Goal: Use online tool/utility: Utilize a website feature to perform a specific function

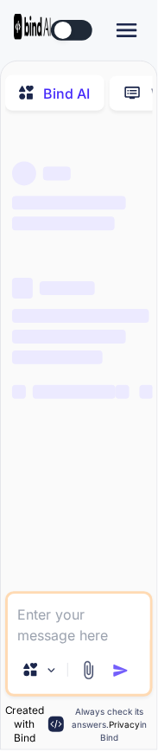
type textarea "x"
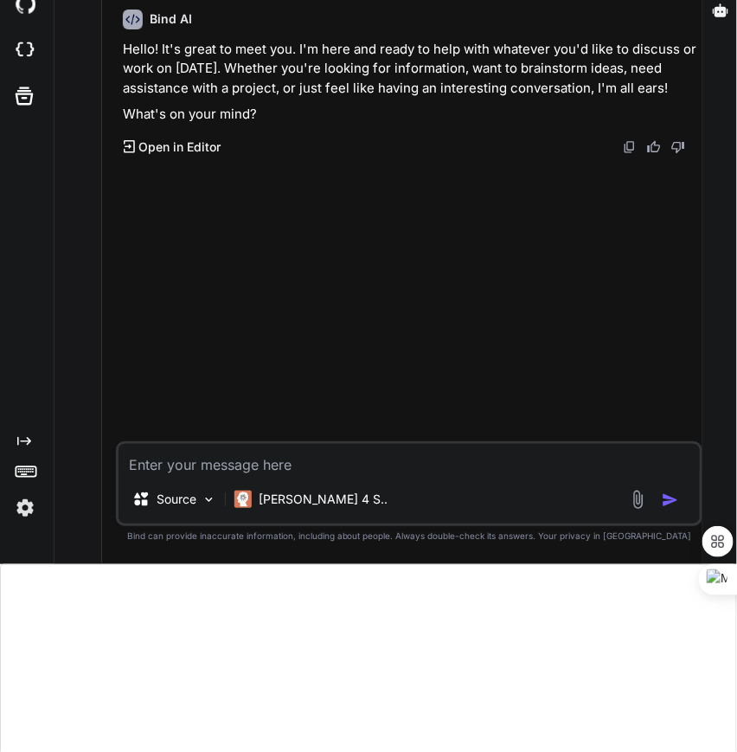
scroll to position [189, 0]
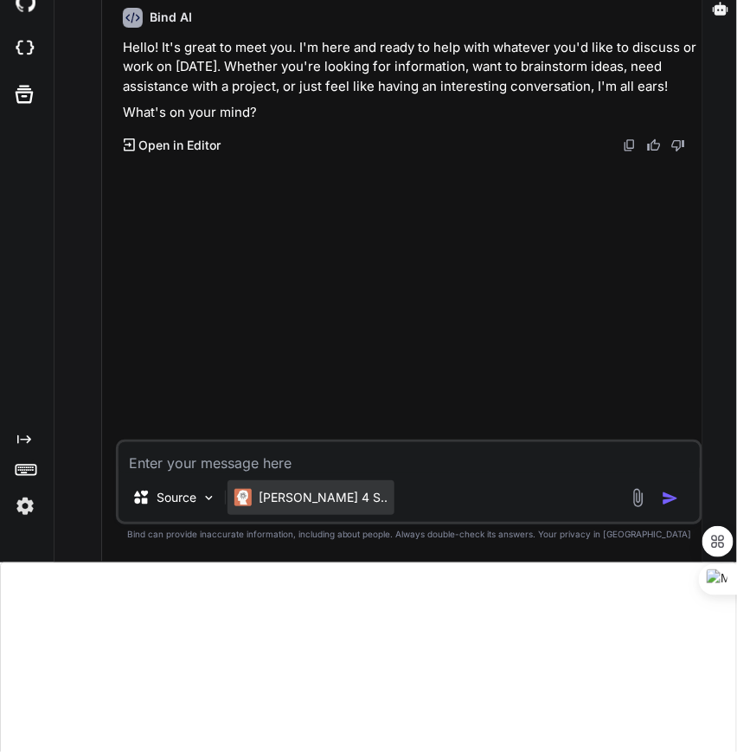
click at [157, 502] on p "Claude 4 S.." at bounding box center [323, 497] width 129 height 17
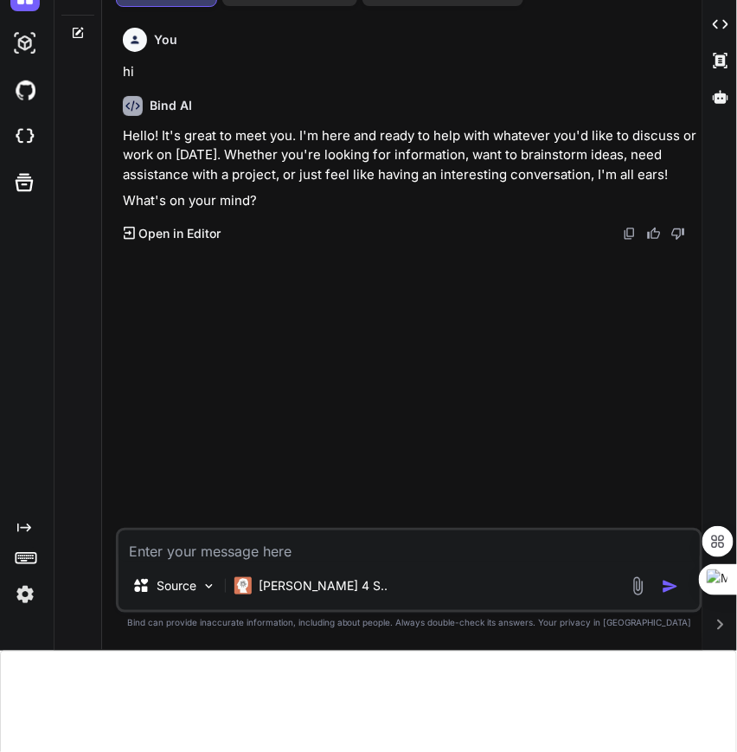
scroll to position [122, 0]
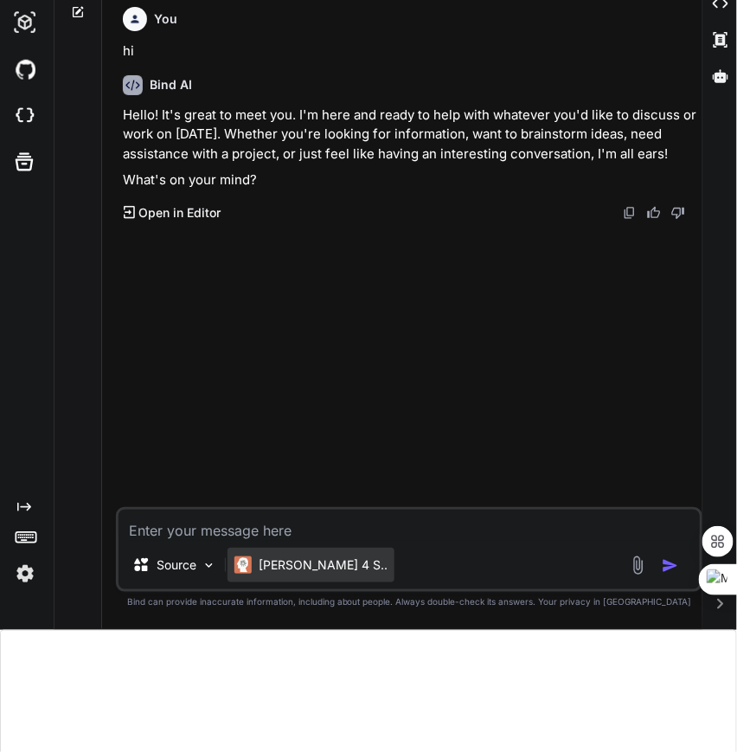
click at [279, 573] on div "Claude 4 S.." at bounding box center [310, 565] width 167 height 35
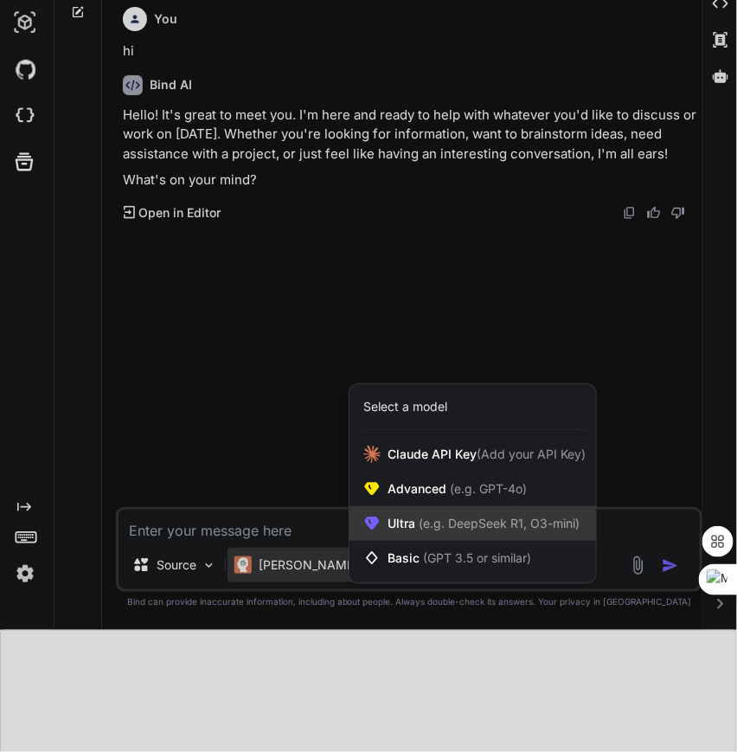
click at [422, 518] on span "(e.g. DeepSeek R1, O3-mini)" at bounding box center [497, 523] width 164 height 15
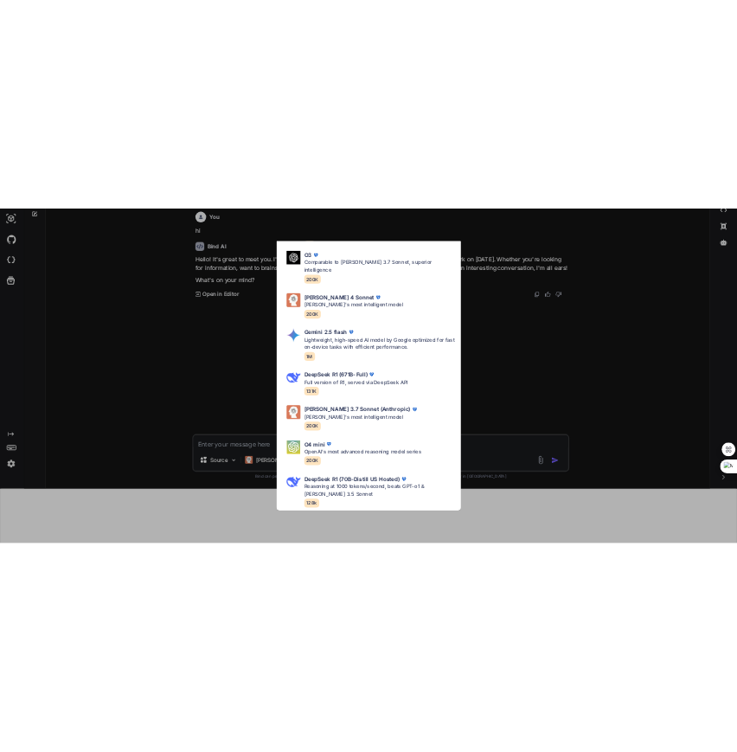
scroll to position [148, 0]
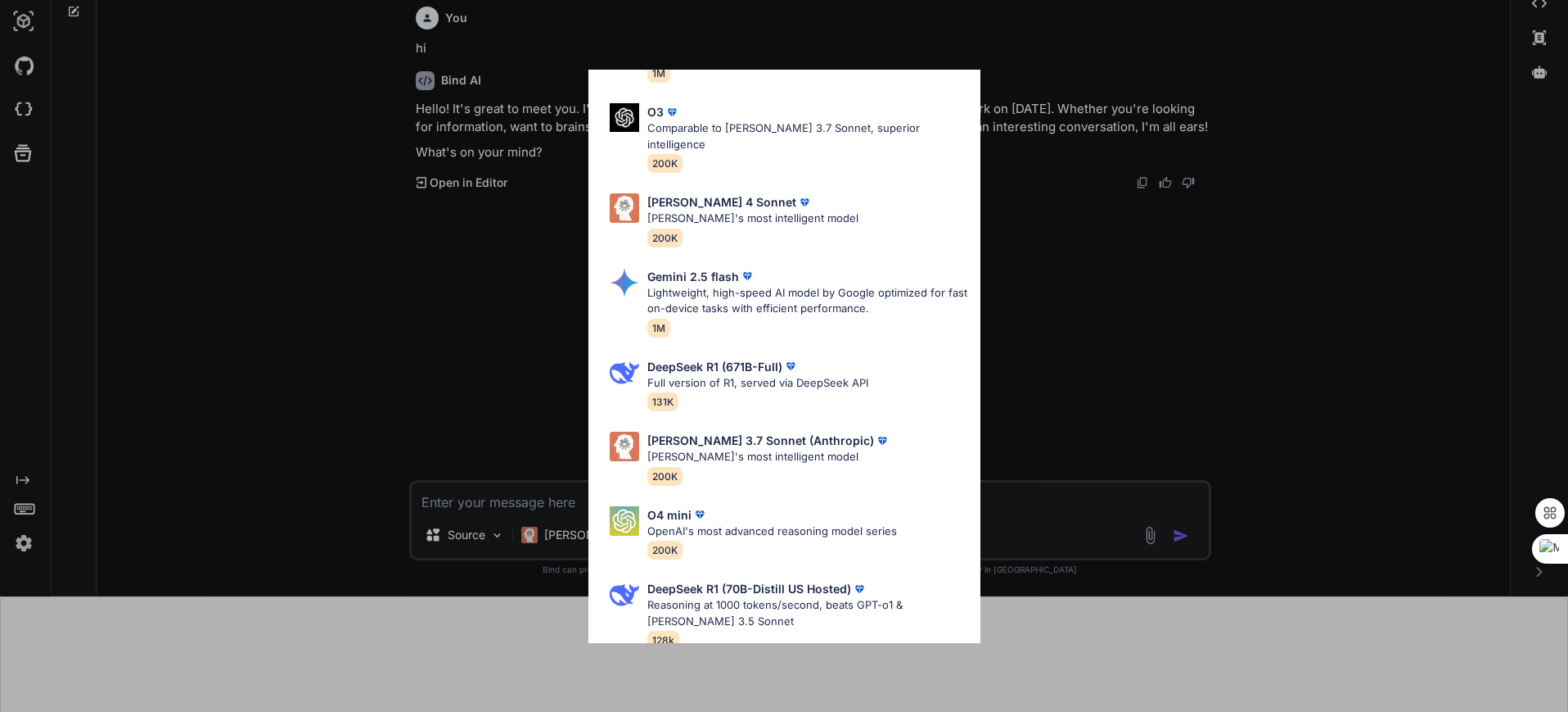
click at [696, 214] on div "Ultra Models Gemini 2.5 Pro Google's advanced multimodal AI model capable of un…" at bounding box center [784, 356] width 1568 height 712
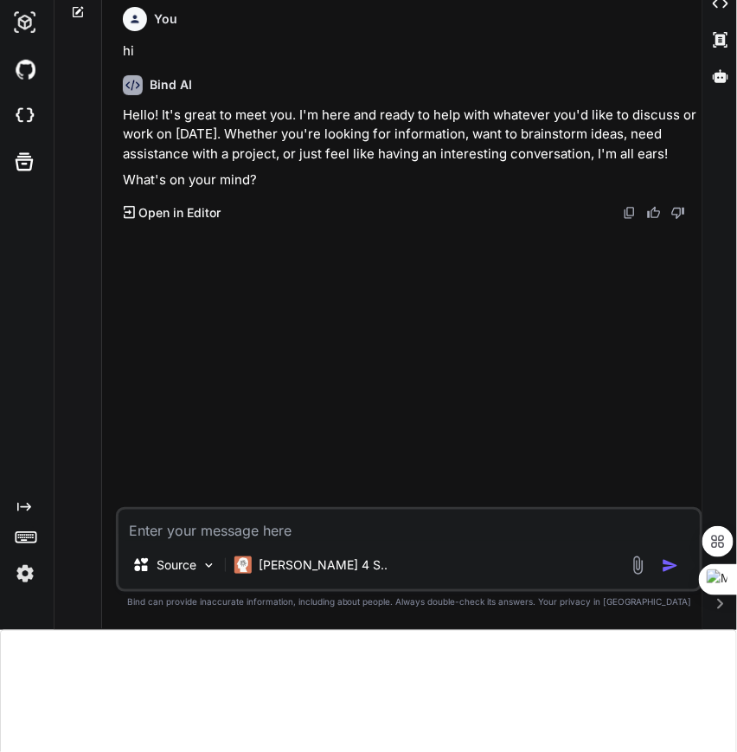
click at [314, 536] on textarea at bounding box center [409, 524] width 581 height 31
click at [290, 567] on p "Claude 4 S.." at bounding box center [323, 564] width 129 height 17
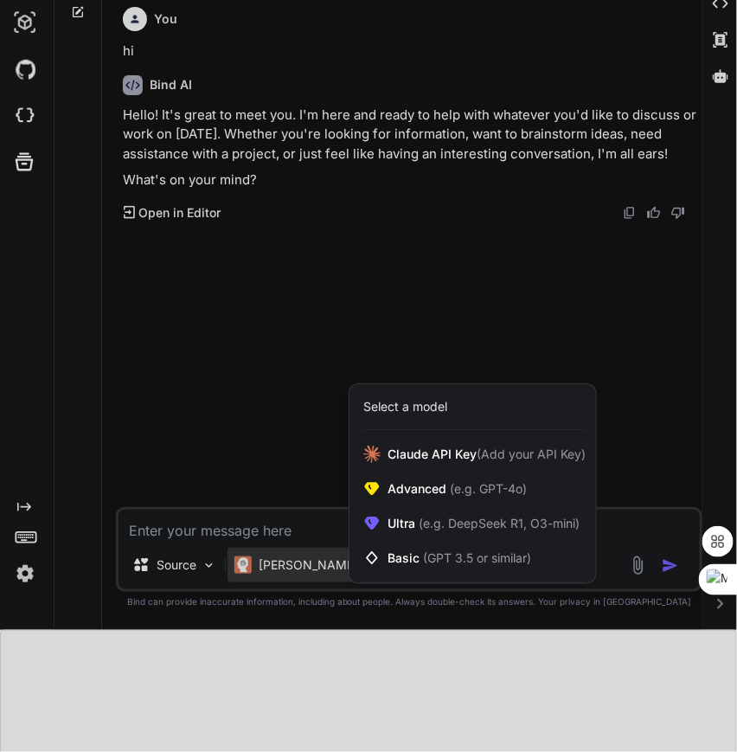
click at [280, 535] on div at bounding box center [368, 376] width 737 height 752
type textarea "x"
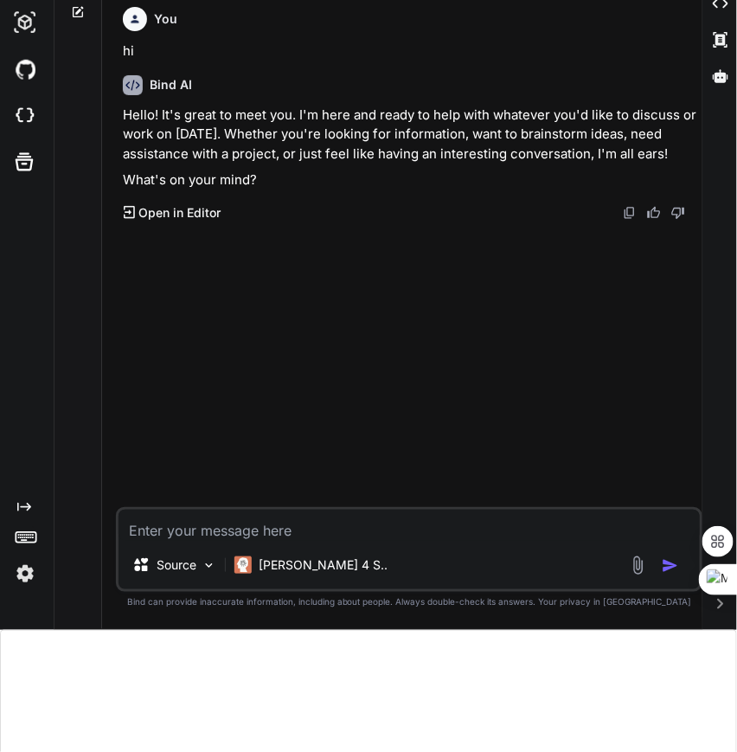
click at [255, 526] on textarea at bounding box center [409, 524] width 581 height 31
click at [338, 543] on div "Source Claude 4 S.." at bounding box center [409, 549] width 586 height 85
click at [330, 536] on textarea at bounding box center [409, 524] width 581 height 31
type textarea "h"
type textarea "x"
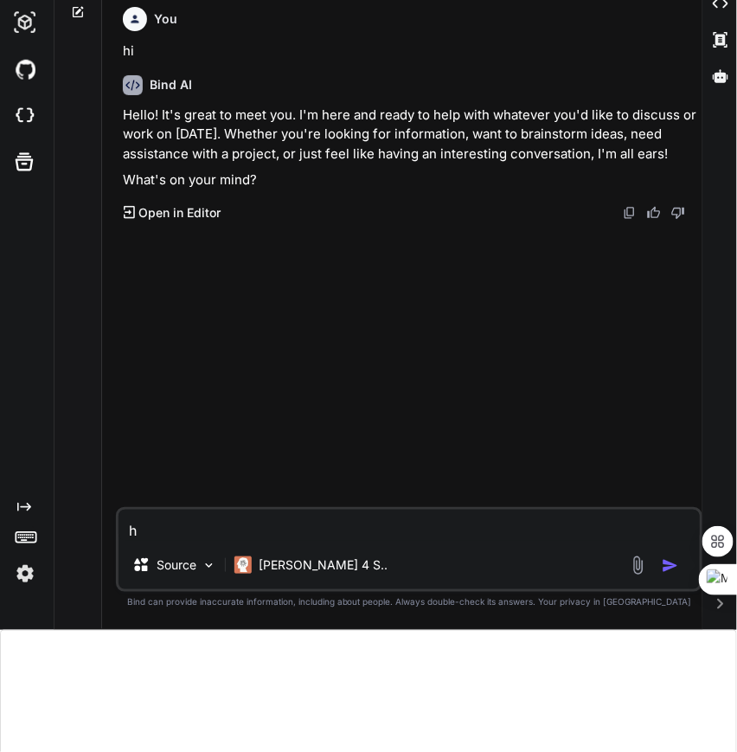
type textarea "hi"
type textarea "x"
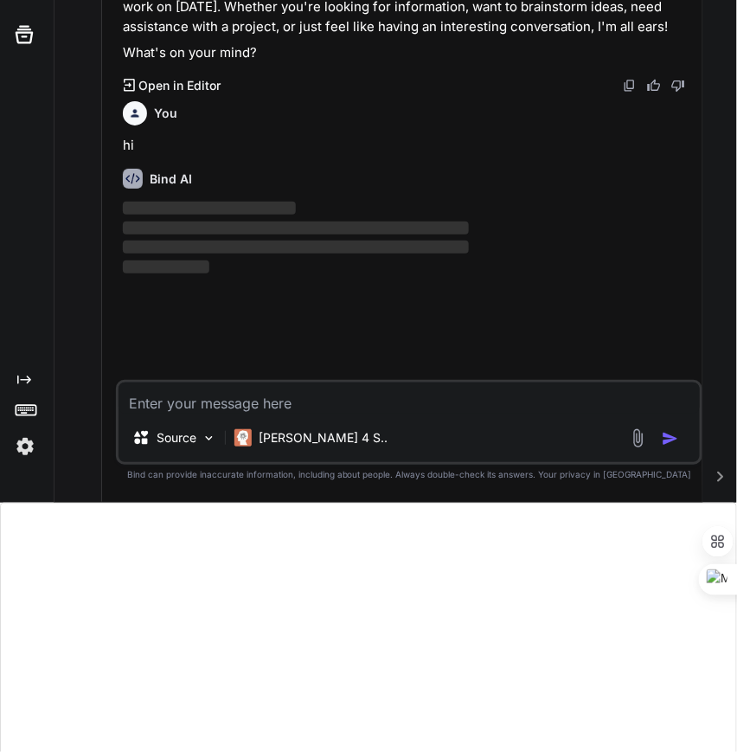
scroll to position [259, 0]
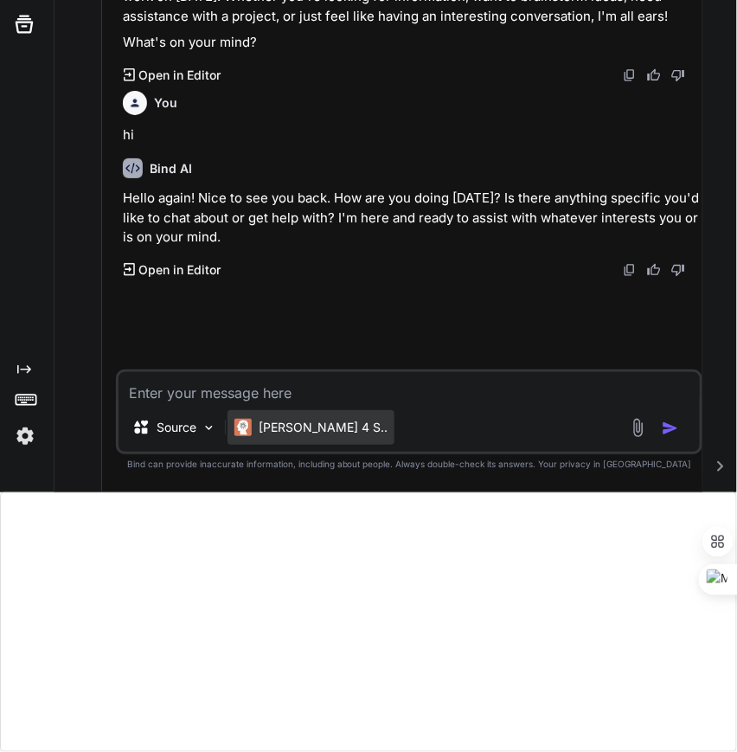
click at [305, 414] on div "Claude 4 S.." at bounding box center [310, 427] width 167 height 35
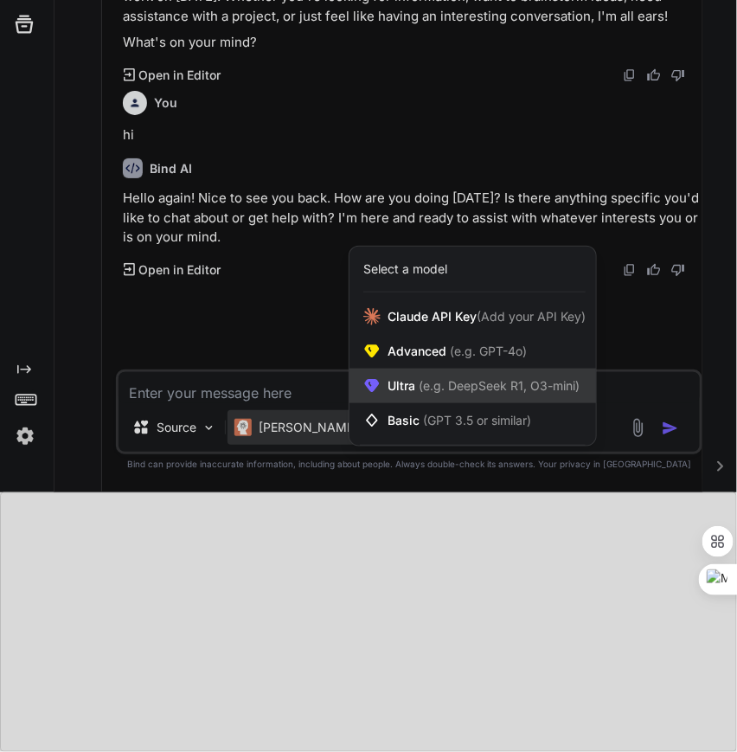
click at [413, 387] on span "Ultra (e.g. DeepSeek R1, O3-mini)" at bounding box center [484, 385] width 192 height 17
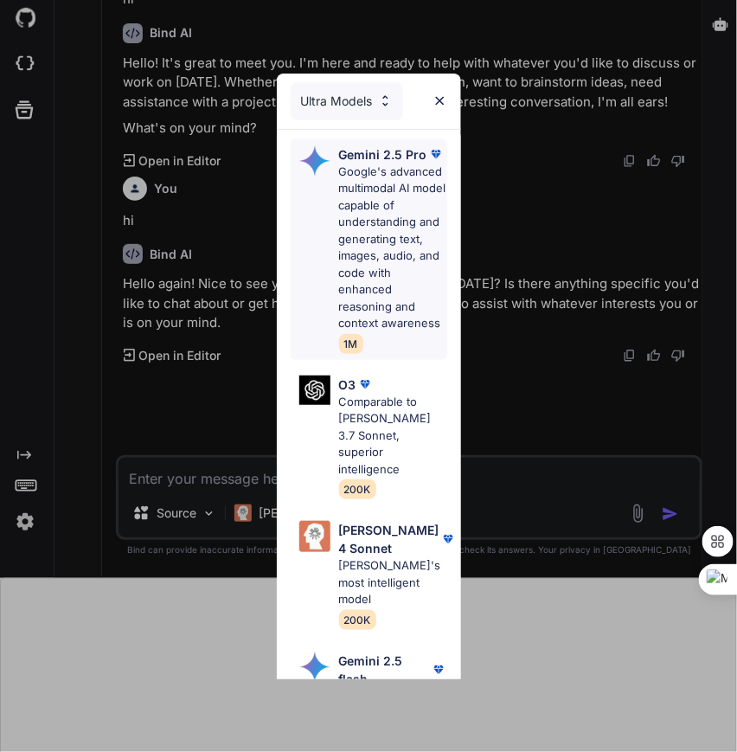
scroll to position [170, 0]
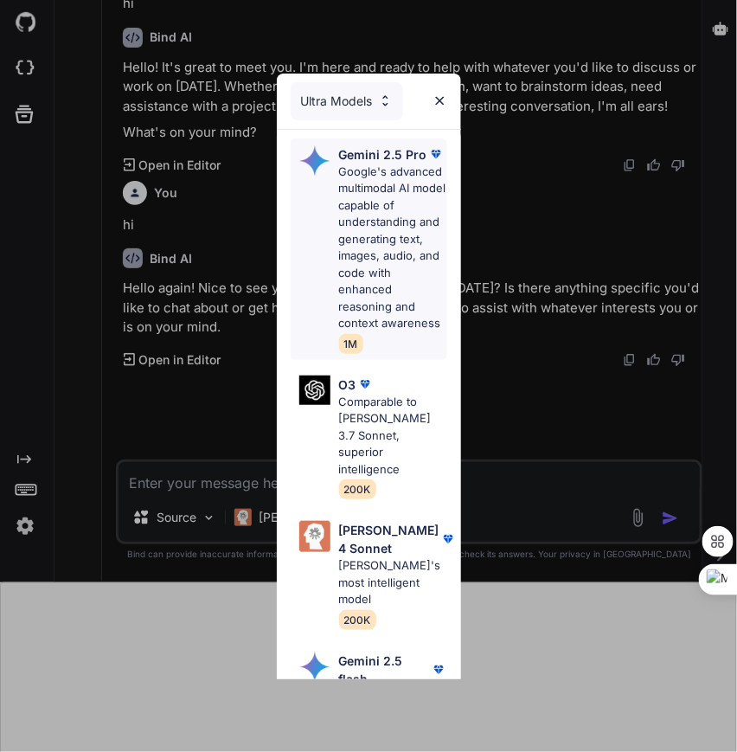
click at [408, 187] on p "Google's advanced multimodal AI model capable of understanding and generating t…" at bounding box center [393, 247] width 108 height 169
type textarea "x"
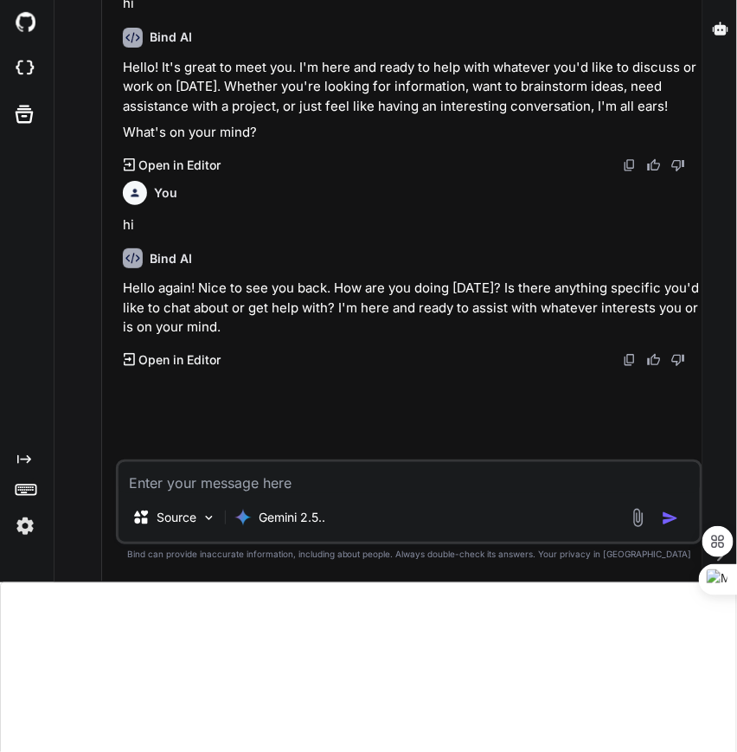
click at [344, 480] on textarea at bounding box center [409, 477] width 581 height 31
type textarea "h"
type textarea "x"
type textarea "hi"
type textarea "x"
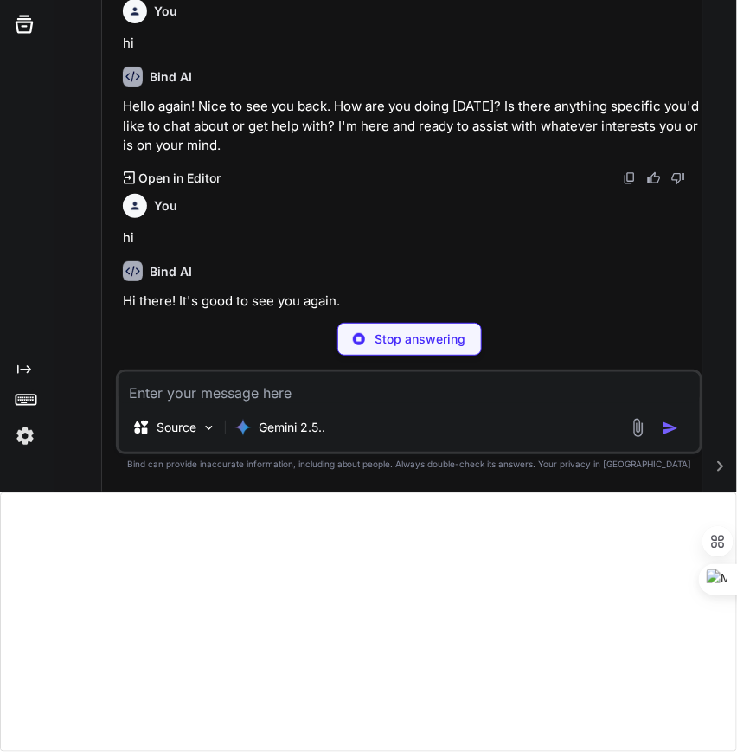
scroll to position [92, 0]
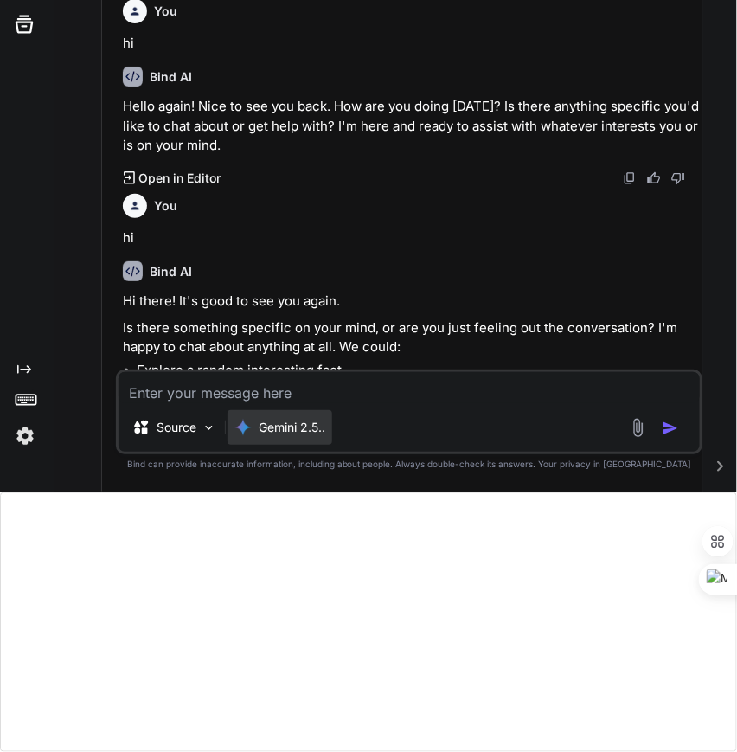
click at [288, 435] on p "Gemini 2.5.." at bounding box center [292, 427] width 67 height 17
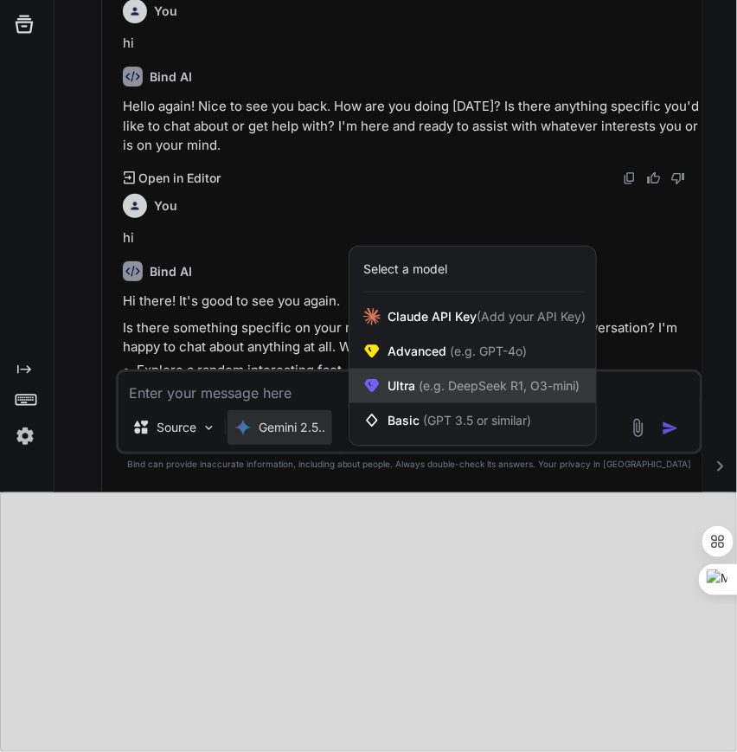
click at [417, 383] on span "(e.g. DeepSeek R1, O3-mini)" at bounding box center [497, 385] width 164 height 15
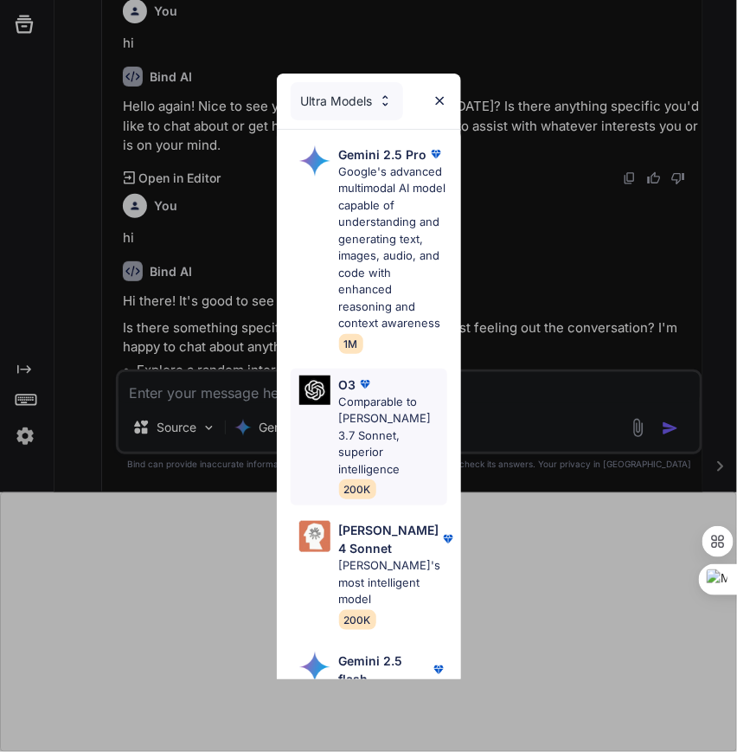
click at [354, 394] on p "Comparable to [PERSON_NAME] 3.7 Sonnet, superior intelligence" at bounding box center [393, 436] width 108 height 85
type textarea "x"
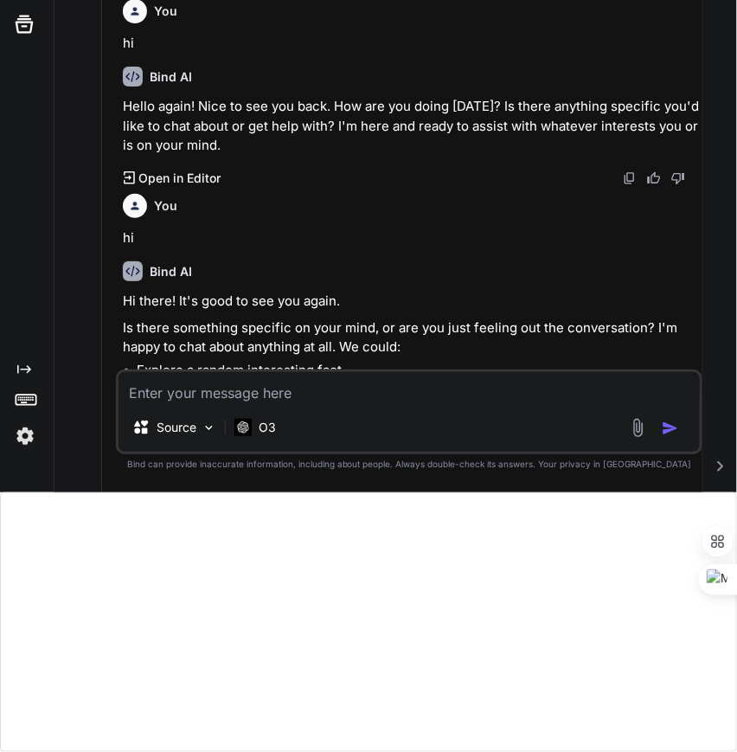
click at [385, 385] on textarea at bounding box center [409, 387] width 581 height 31
type textarea "h"
type textarea "x"
type textarea "hi"
type textarea "x"
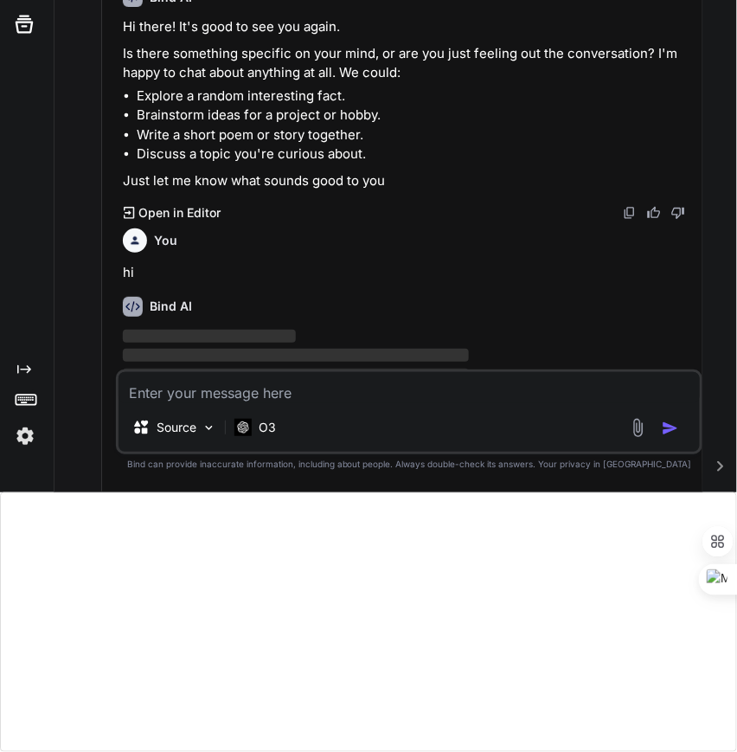
scroll to position [400, 0]
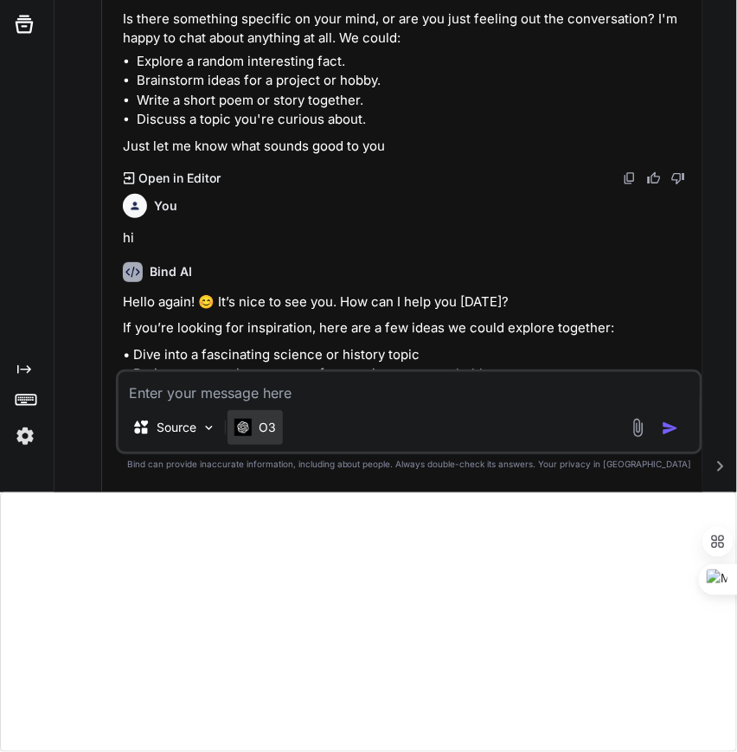
click at [274, 434] on p "O3" at bounding box center [267, 427] width 17 height 17
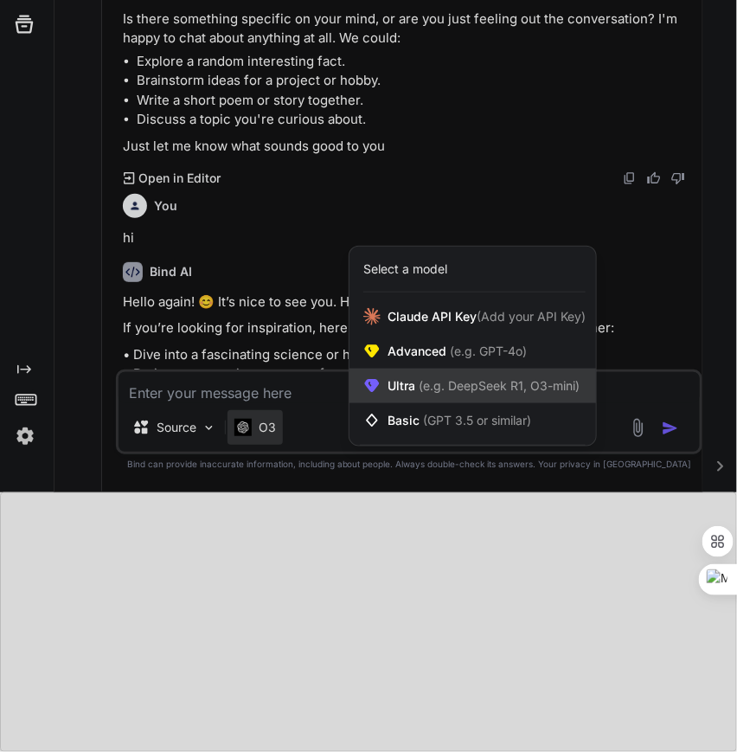
click at [399, 379] on span "Ultra (e.g. DeepSeek R1, O3-mini)" at bounding box center [484, 385] width 192 height 17
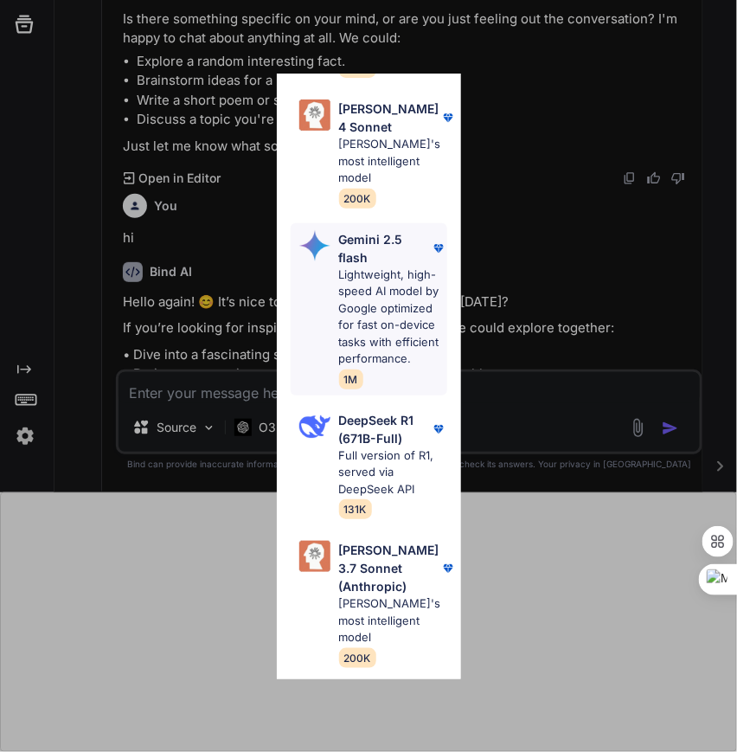
scroll to position [421, 0]
click at [363, 447] on p "Full version of R1, served via DeepSeek API" at bounding box center [393, 472] width 108 height 51
type textarea "x"
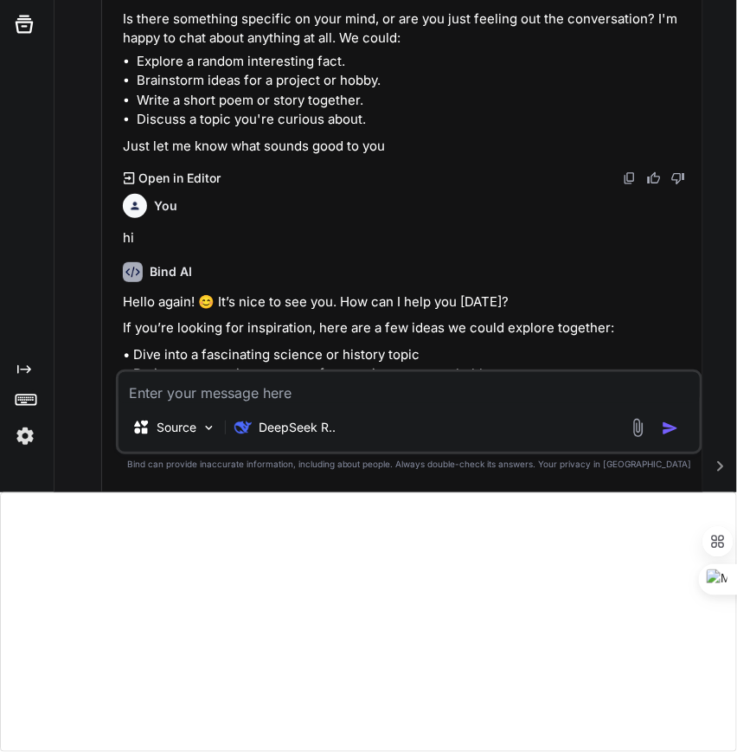
click at [430, 370] on div "Source DeepSeek R.." at bounding box center [409, 411] width 586 height 85
click at [403, 381] on textarea at bounding box center [409, 387] width 581 height 31
type textarea "h"
type textarea "x"
click at [403, 381] on textarea "h" at bounding box center [409, 387] width 581 height 31
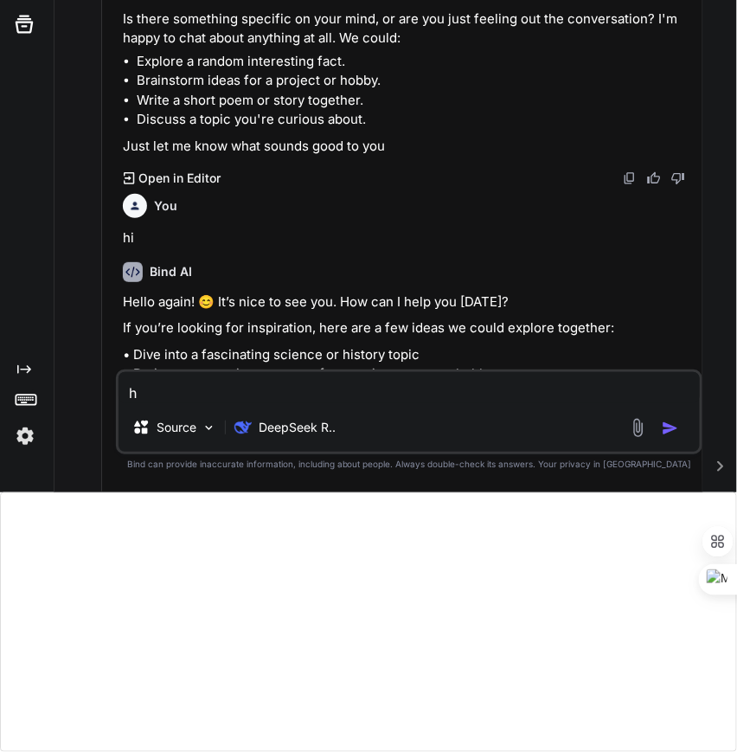
type textarea "hi"
type textarea "x"
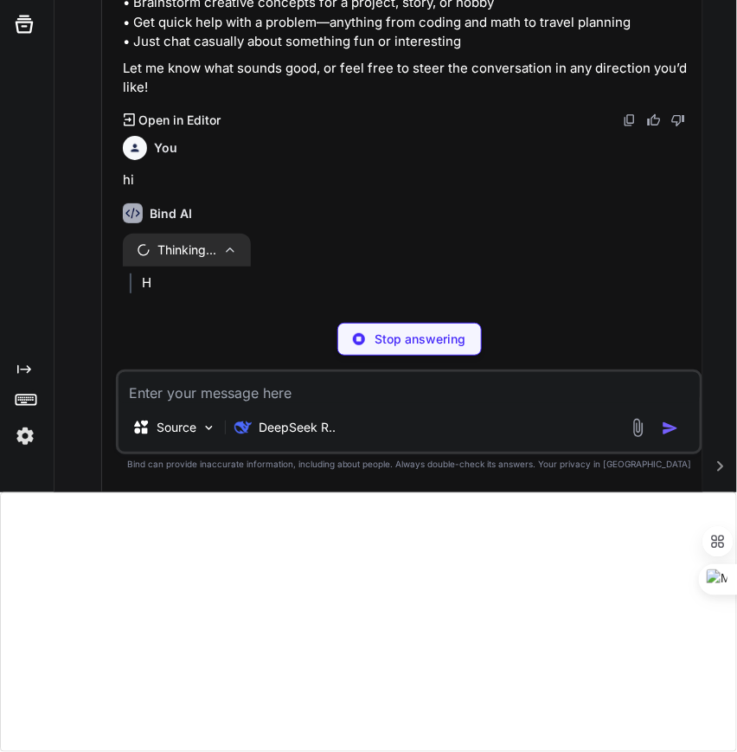
scroll to position [772, 0]
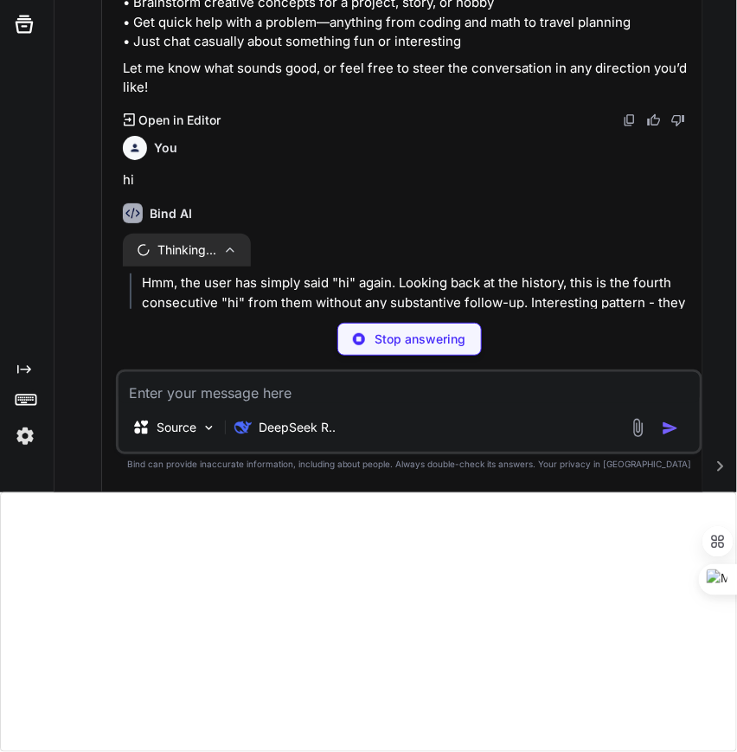
click at [407, 318] on div "You hi Bind AI Hello! It's great to meet you. I'm here and ready to help with w…" at bounding box center [409, 176] width 586 height 629
click at [395, 328] on div "Stop answering" at bounding box center [409, 339] width 144 height 33
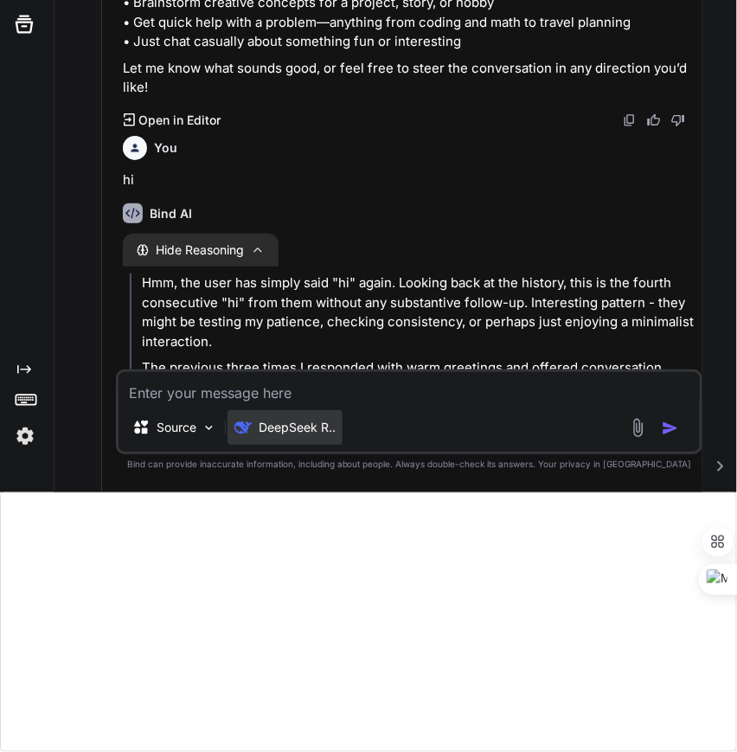
click at [298, 436] on div "DeepSeek R.." at bounding box center [284, 427] width 115 height 35
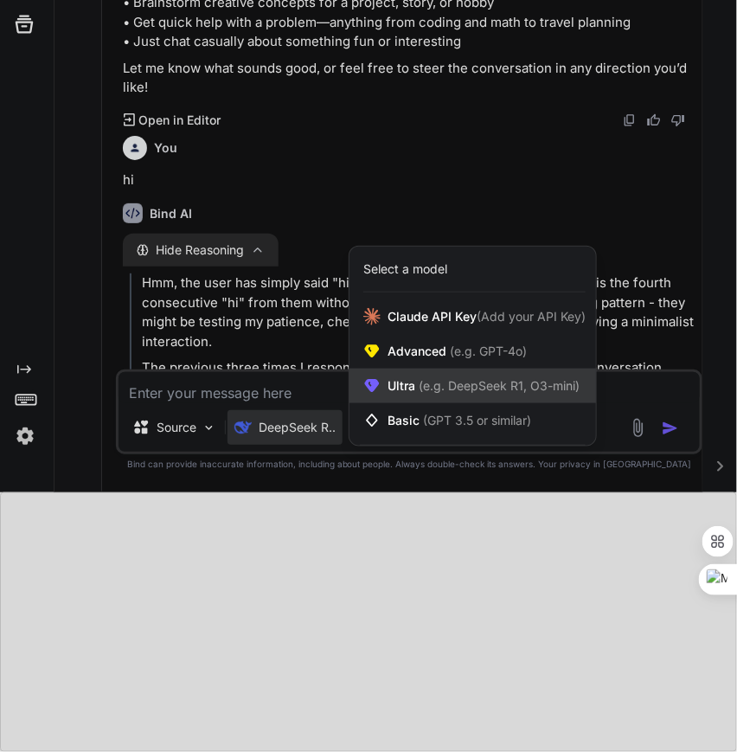
click at [409, 394] on span "Ultra (e.g. DeepSeek R1, O3-mini)" at bounding box center [484, 385] width 192 height 17
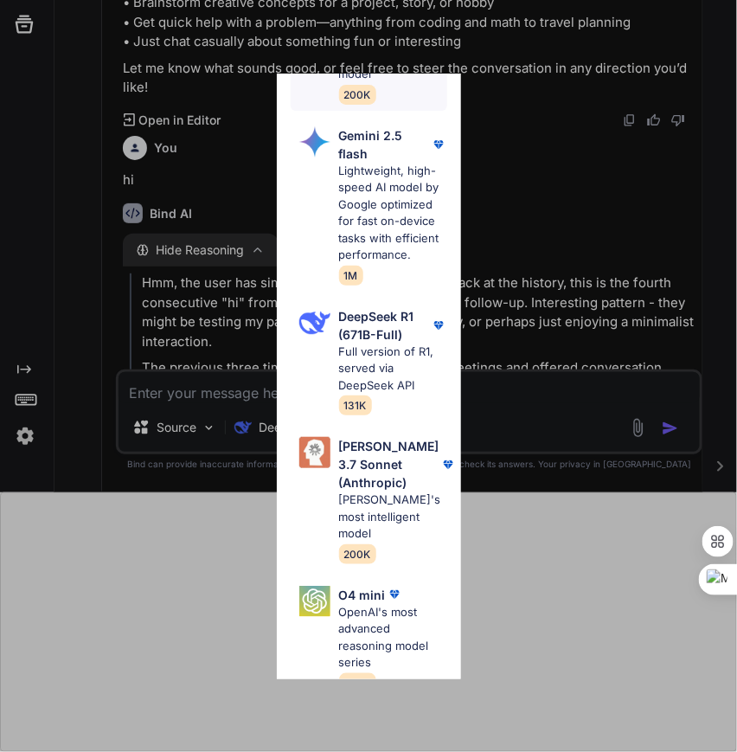
scroll to position [547, 0]
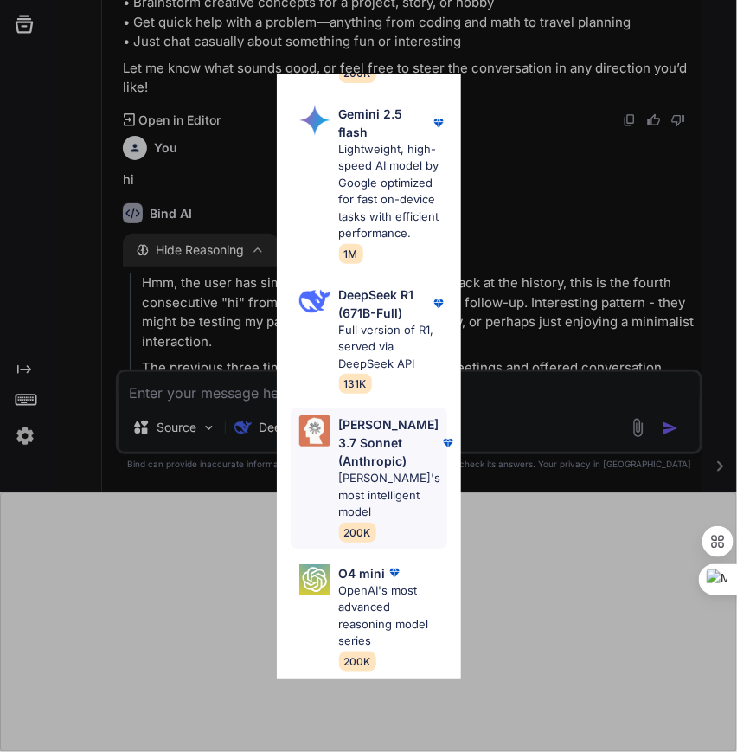
click at [345, 429] on p "[PERSON_NAME] 3.7 Sonnet (Anthropic)" at bounding box center [389, 442] width 100 height 54
type textarea "x"
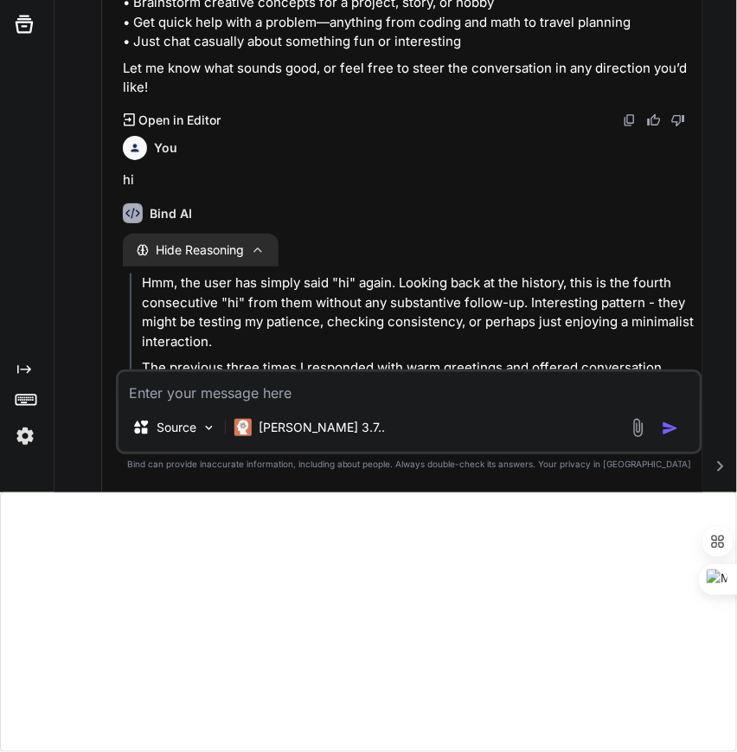
click at [358, 383] on textarea at bounding box center [409, 387] width 581 height 31
type textarea "h"
type textarea "x"
type textarea "hi"
type textarea "x"
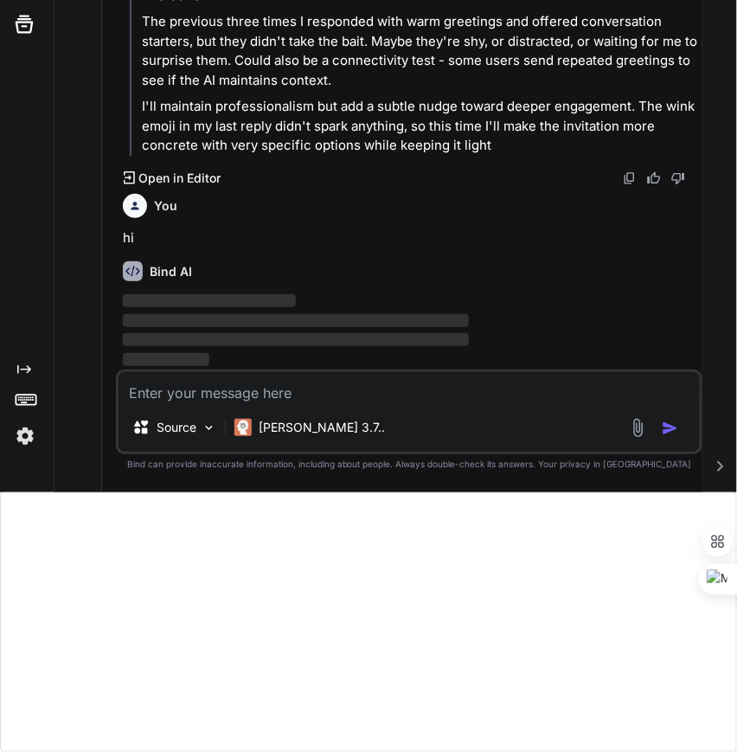
scroll to position [1176, 0]
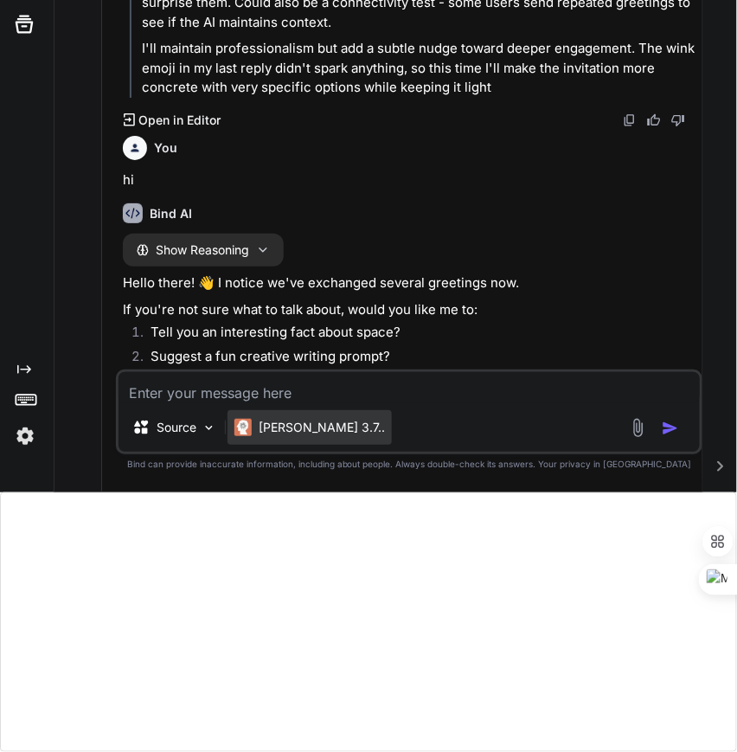
click at [304, 433] on p "Claude 3.7.." at bounding box center [322, 427] width 126 height 17
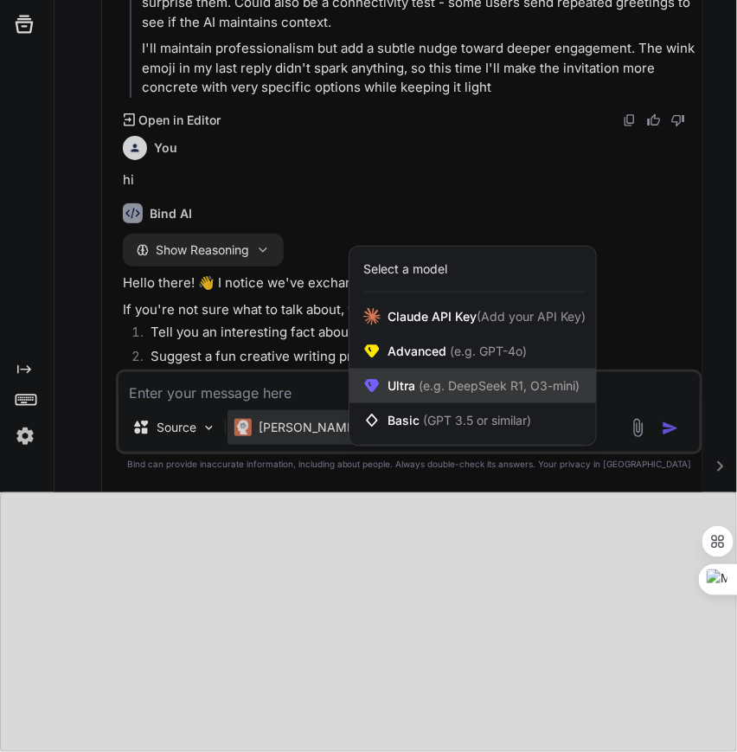
click at [448, 388] on span "(e.g. DeepSeek R1, O3-mini)" at bounding box center [497, 385] width 164 height 15
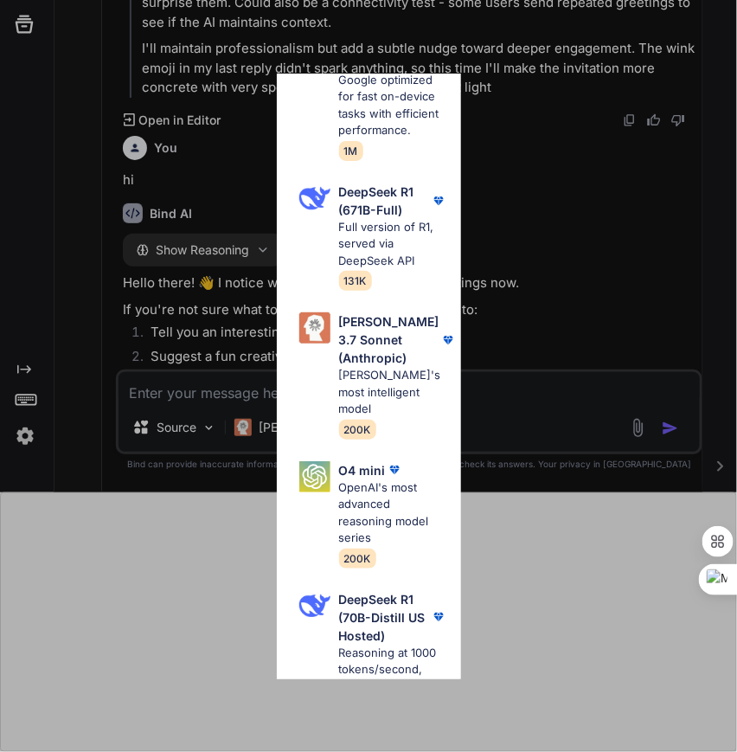
scroll to position [650, 0]
click at [362, 478] on p "OpenAI's most advanced reasoning model series" at bounding box center [393, 511] width 108 height 67
type textarea "x"
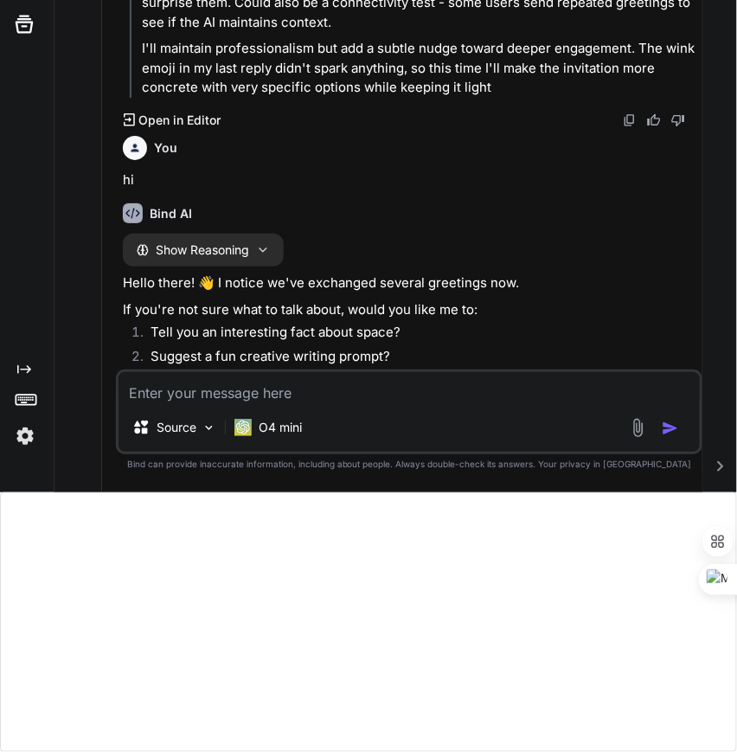
click at [307, 389] on textarea at bounding box center [409, 387] width 581 height 31
type textarea "h"
type textarea "x"
type textarea "hi"
type textarea "x"
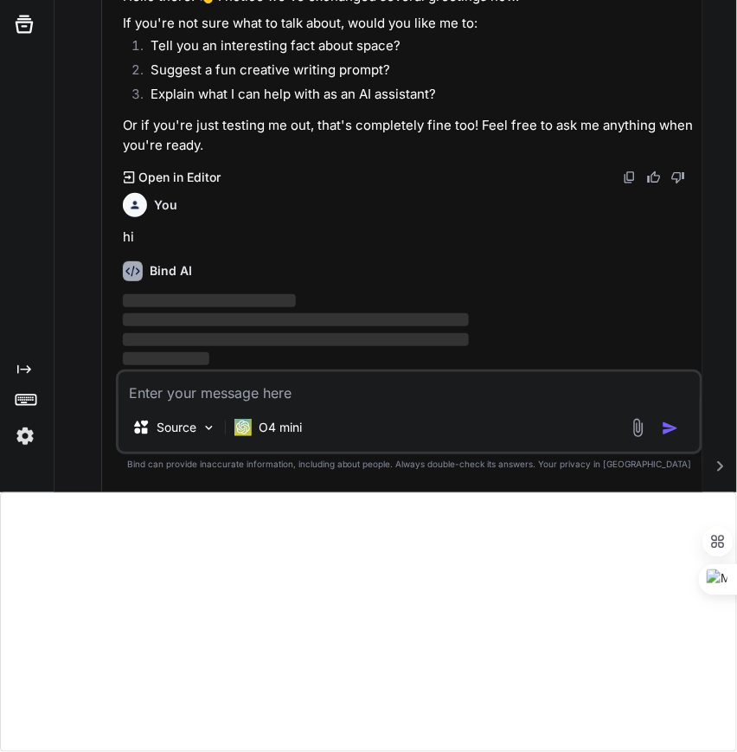
scroll to position [1520, 0]
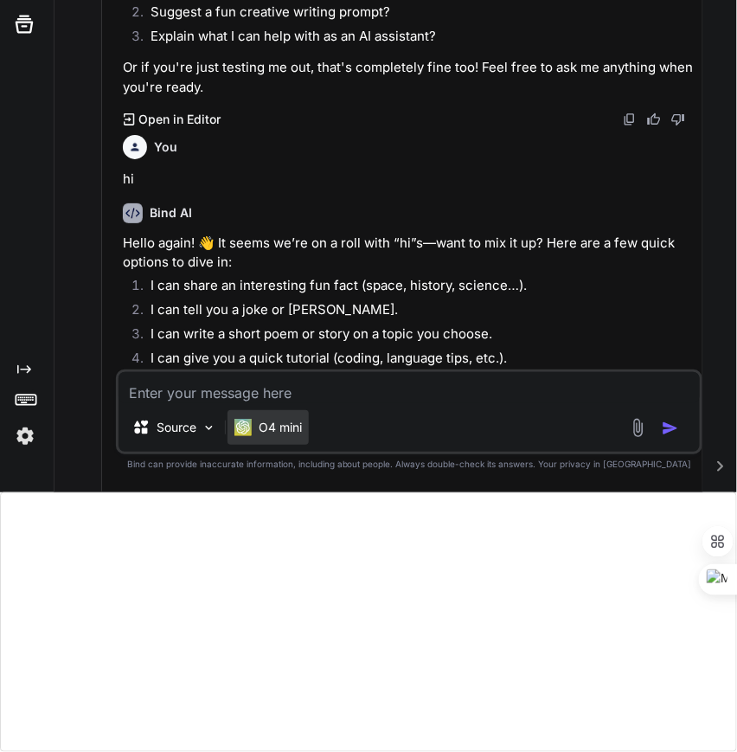
click at [279, 421] on p "O4 mini" at bounding box center [280, 427] width 43 height 17
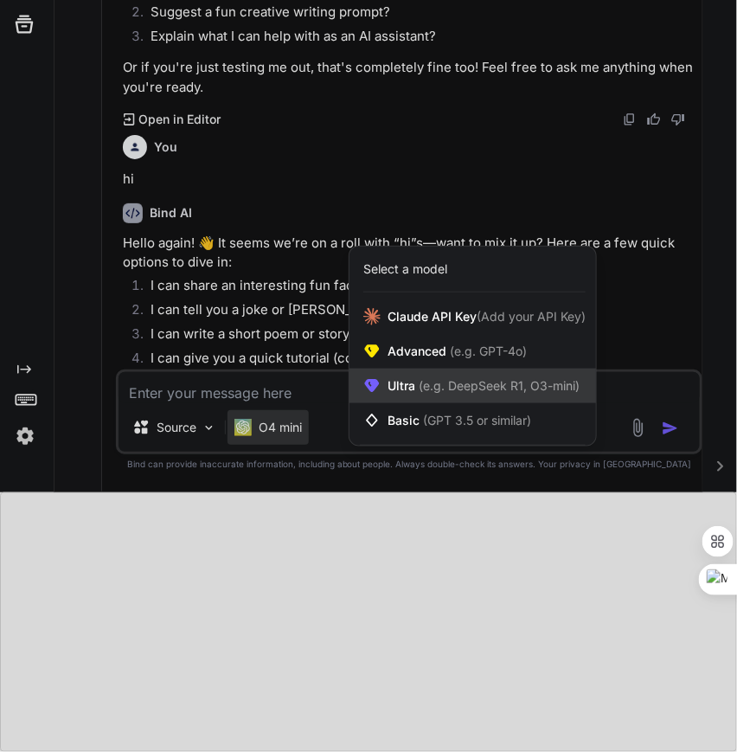
click at [424, 388] on span "(e.g. DeepSeek R1, O3-mini)" at bounding box center [497, 385] width 164 height 15
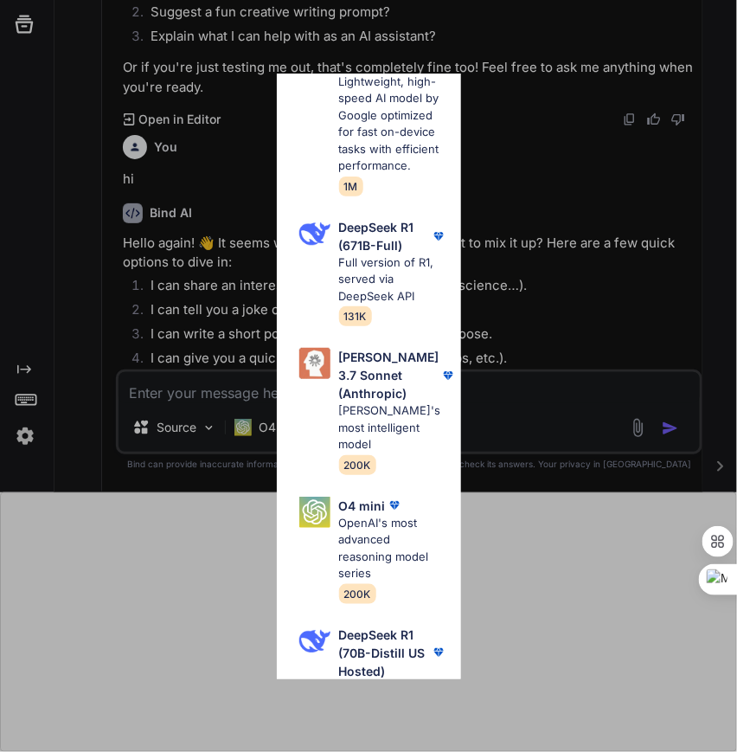
scroll to position [663, 0]
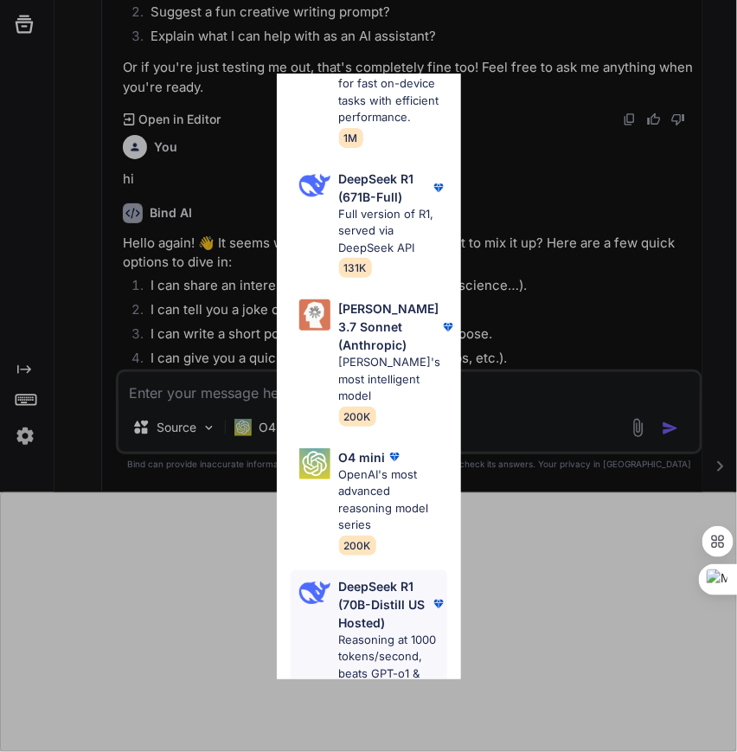
click at [369, 577] on p "DeepSeek R1 (70B-Distill US Hosted)" at bounding box center [384, 604] width 91 height 54
type textarea "x"
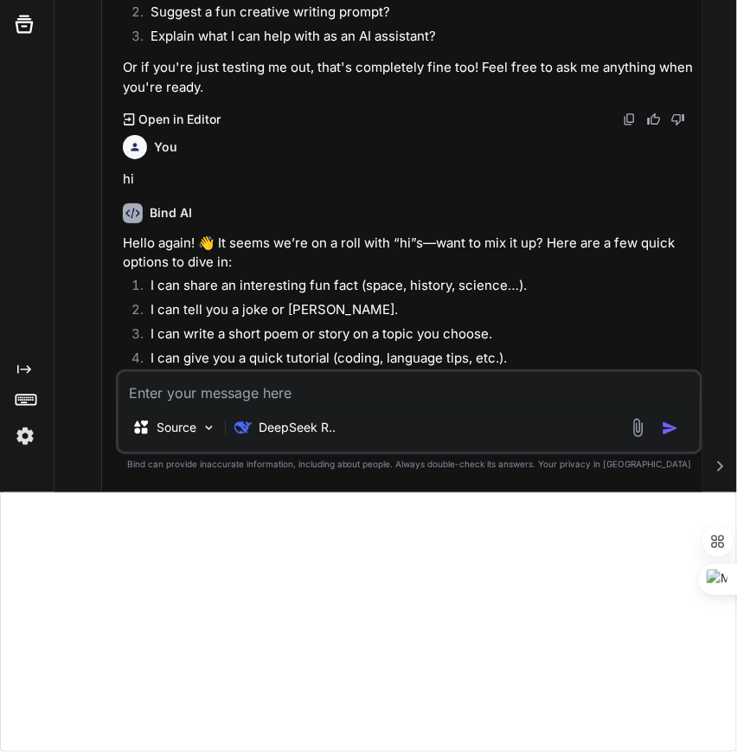
click at [337, 388] on textarea at bounding box center [409, 387] width 581 height 31
type textarea "h"
type textarea "x"
type textarea "hi"
type textarea "x"
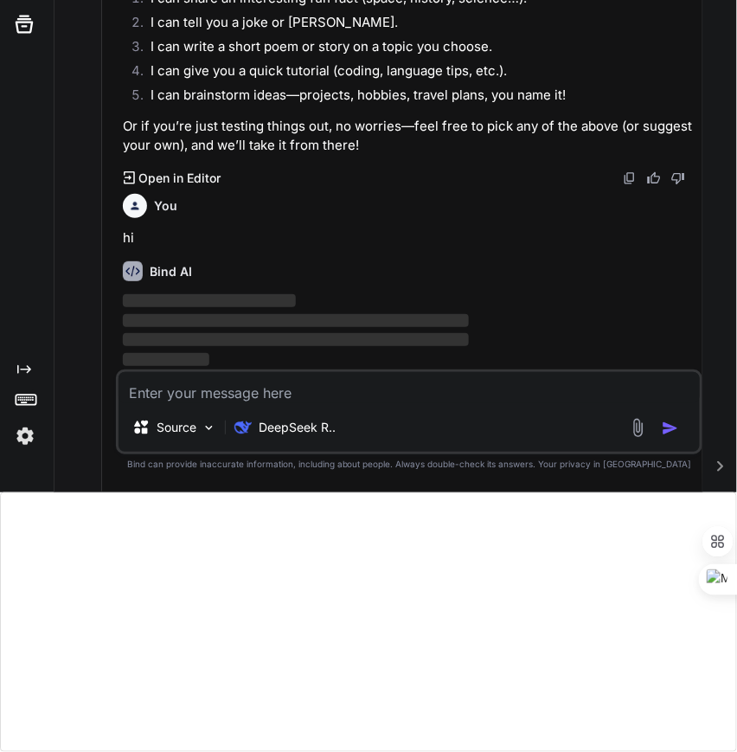
scroll to position [1865, 0]
click at [492, 234] on p "hi" at bounding box center [411, 238] width 576 height 20
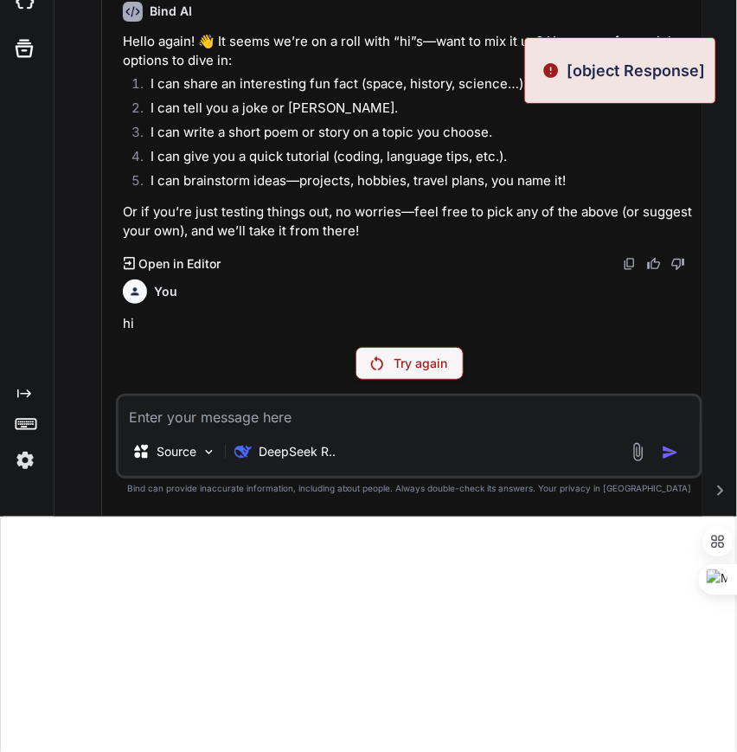
scroll to position [222, 0]
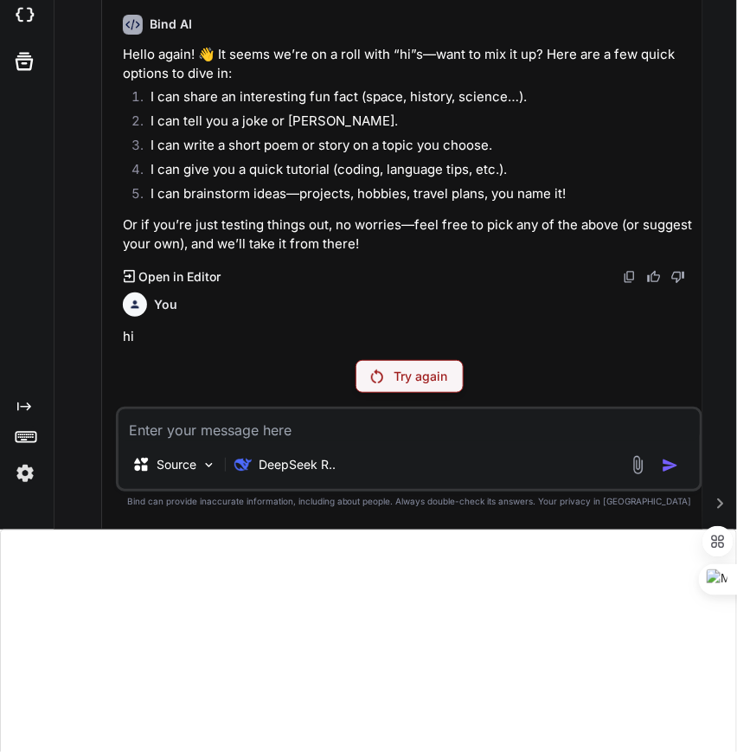
click at [430, 368] on p "Try again" at bounding box center [421, 376] width 54 height 17
click at [399, 374] on p "Try again" at bounding box center [421, 376] width 54 height 17
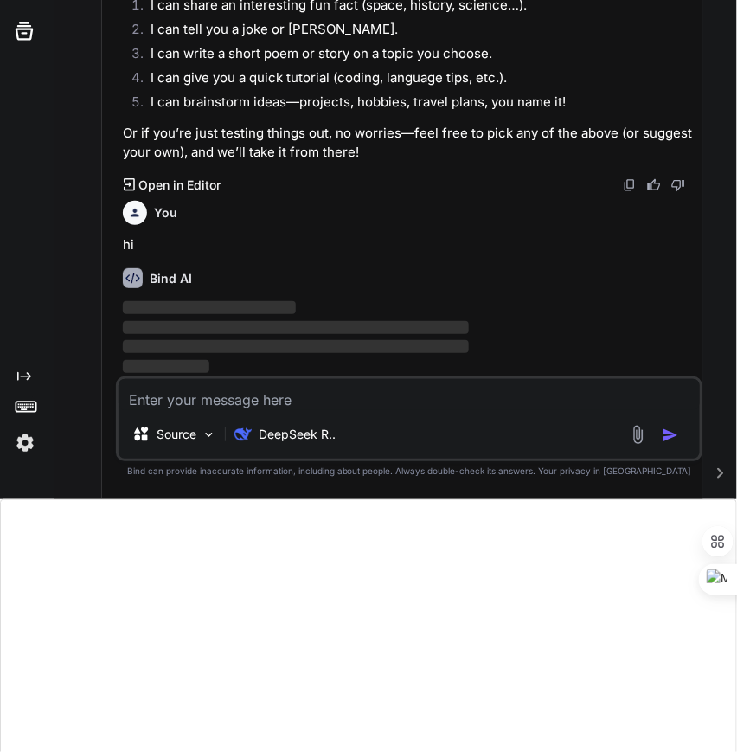
scroll to position [259, 0]
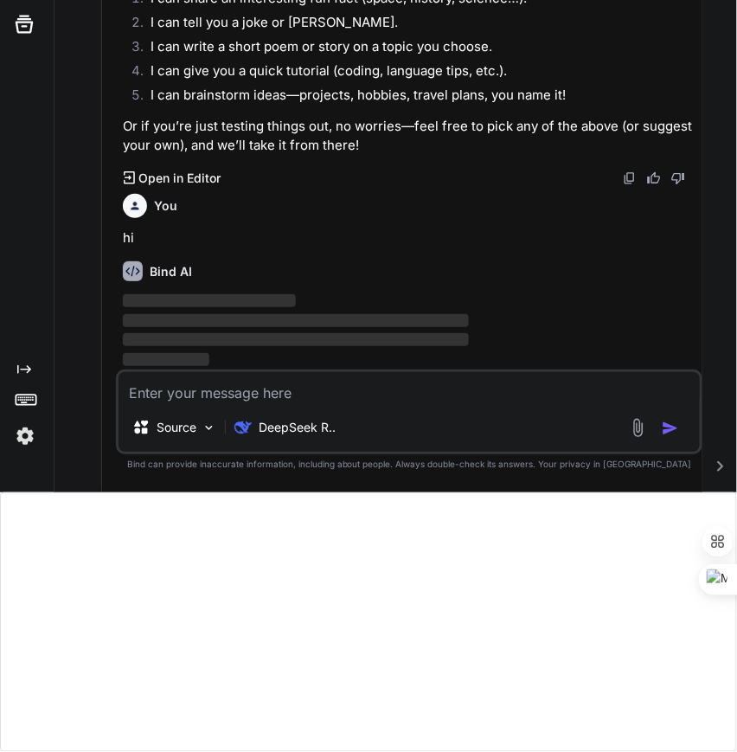
type textarea "x"
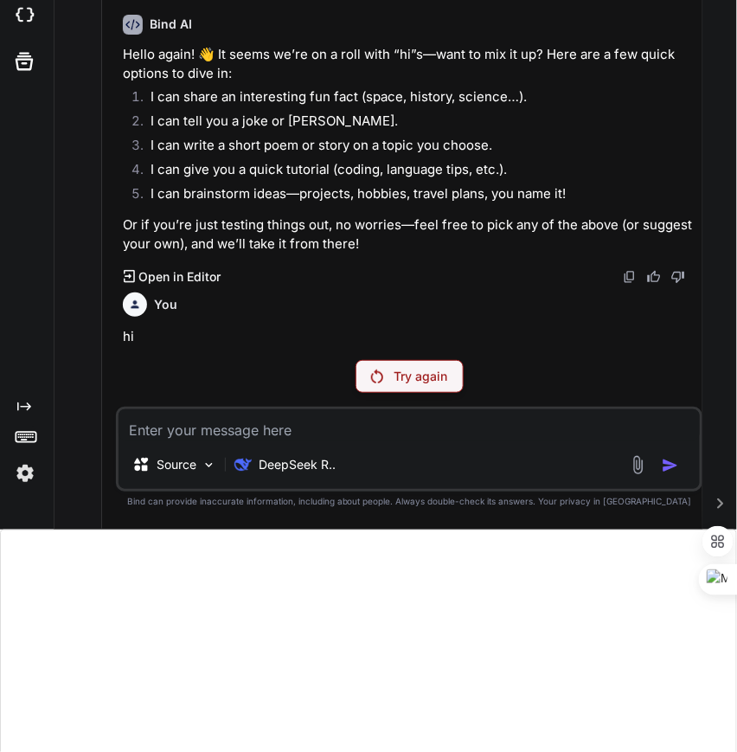
scroll to position [0, 0]
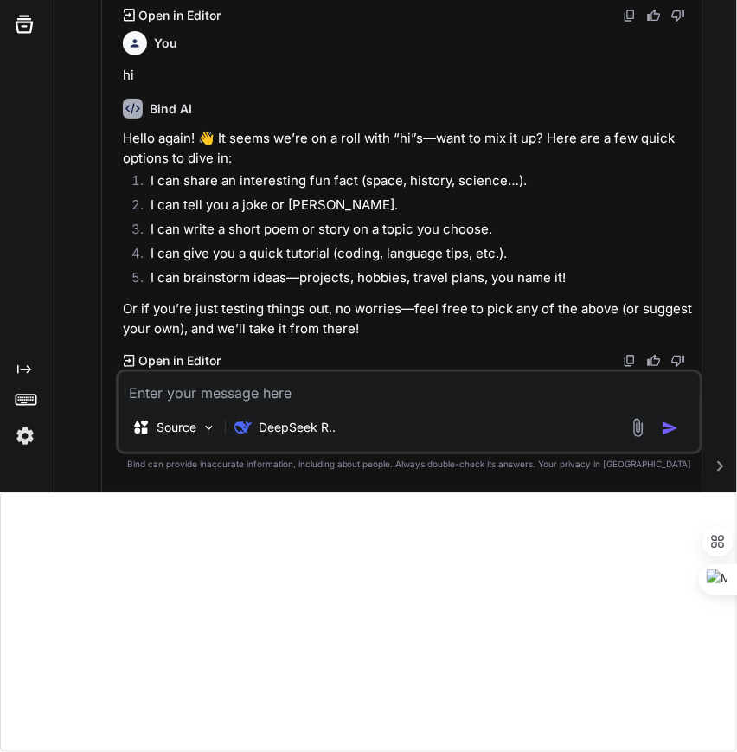
scroll to position [1266, 0]
click at [288, 426] on p "DeepSeek R.." at bounding box center [297, 427] width 77 height 17
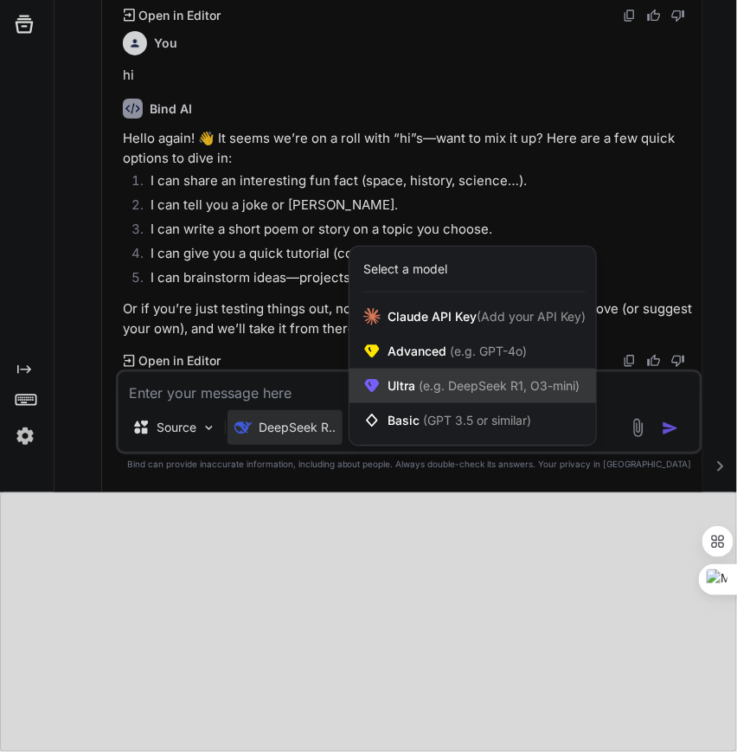
click at [429, 378] on span "(e.g. DeepSeek R1, O3-mini)" at bounding box center [497, 385] width 164 height 15
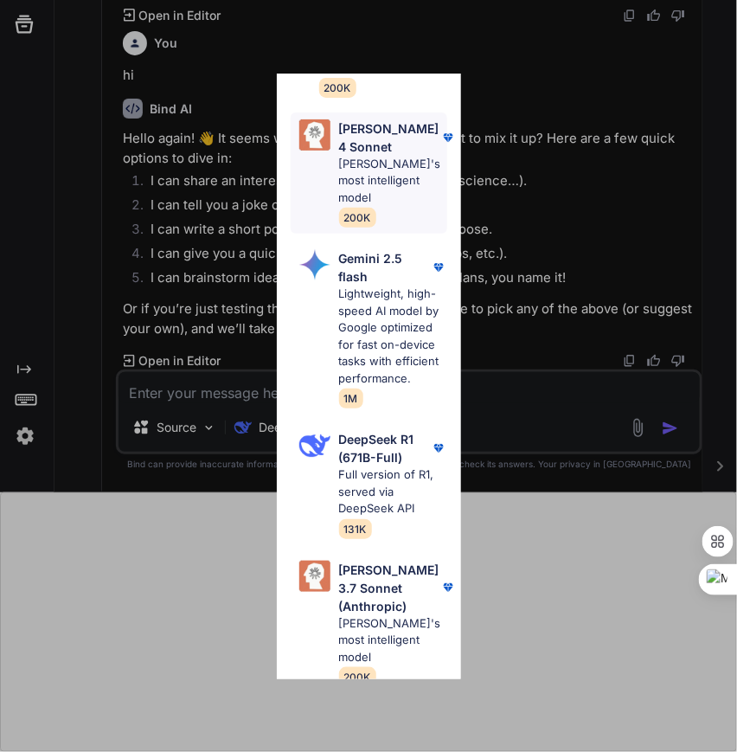
scroll to position [663, 0]
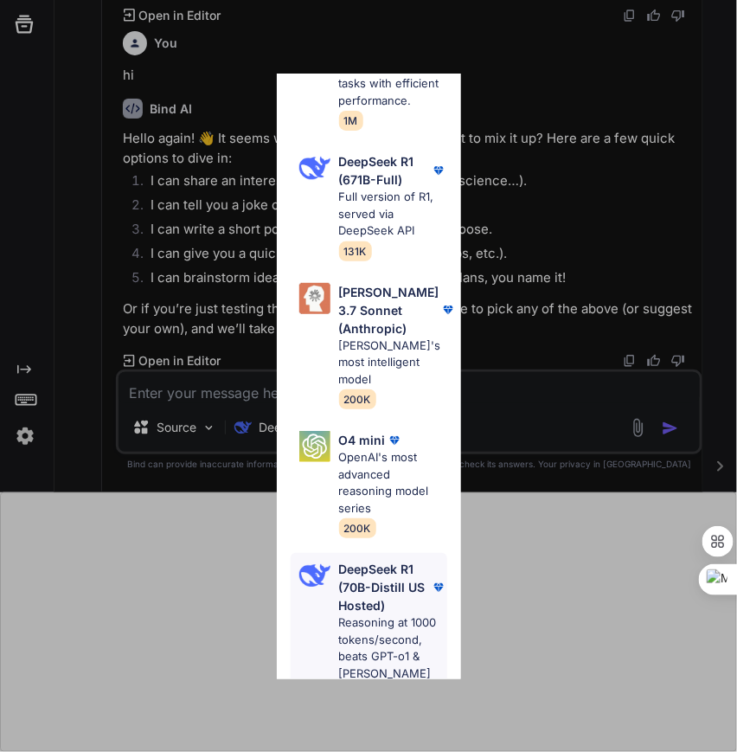
click at [374, 569] on p "DeepSeek R1 (70B-Distill US Hosted)" at bounding box center [384, 587] width 91 height 54
type textarea "x"
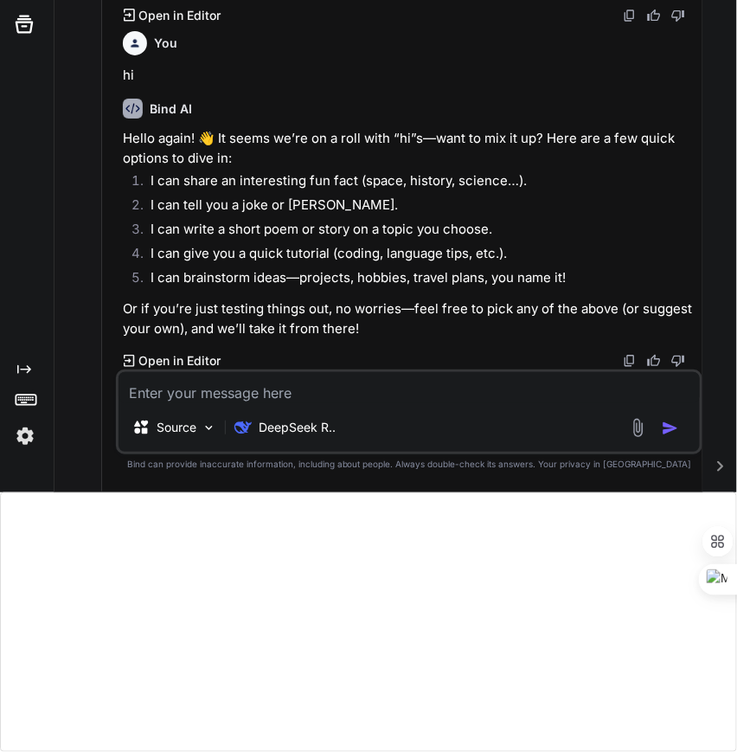
click at [311, 394] on textarea at bounding box center [409, 387] width 581 height 31
type textarea "h"
type textarea "x"
type textarea "hi"
type textarea "x"
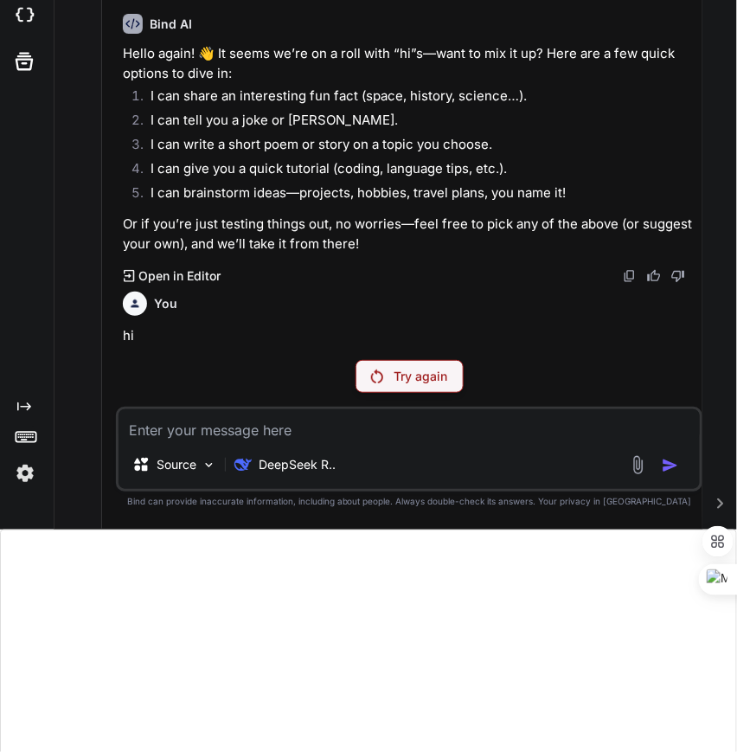
scroll to position [199, 0]
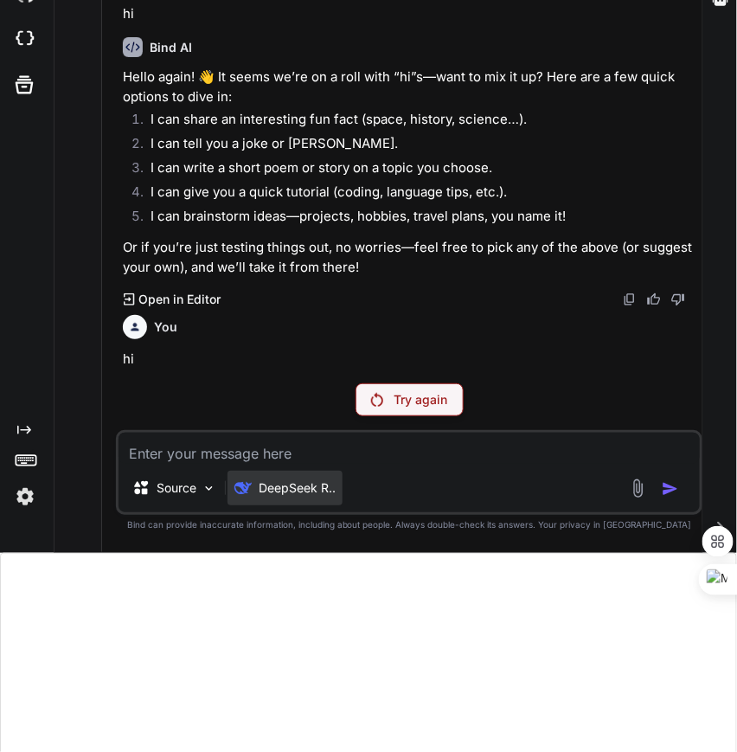
click at [279, 490] on p "DeepSeek R.." at bounding box center [297, 487] width 77 height 17
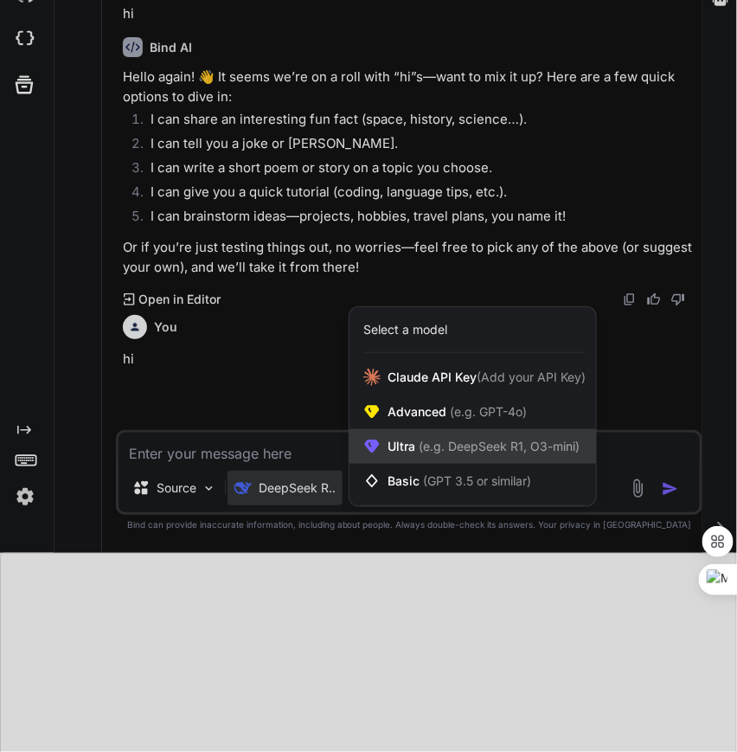
click at [407, 440] on span "Ultra (e.g. DeepSeek R1, O3-mini)" at bounding box center [484, 446] width 192 height 17
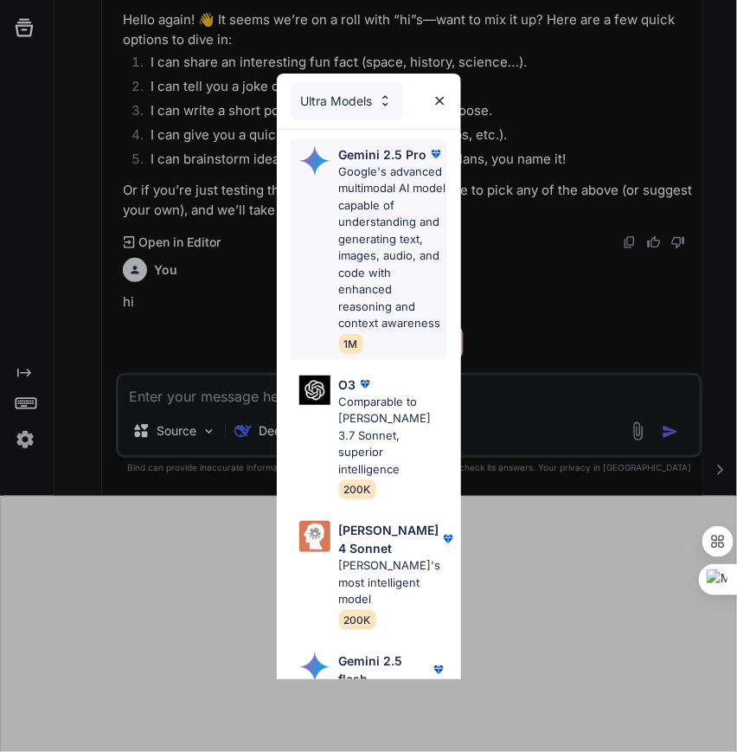
scroll to position [0, 0]
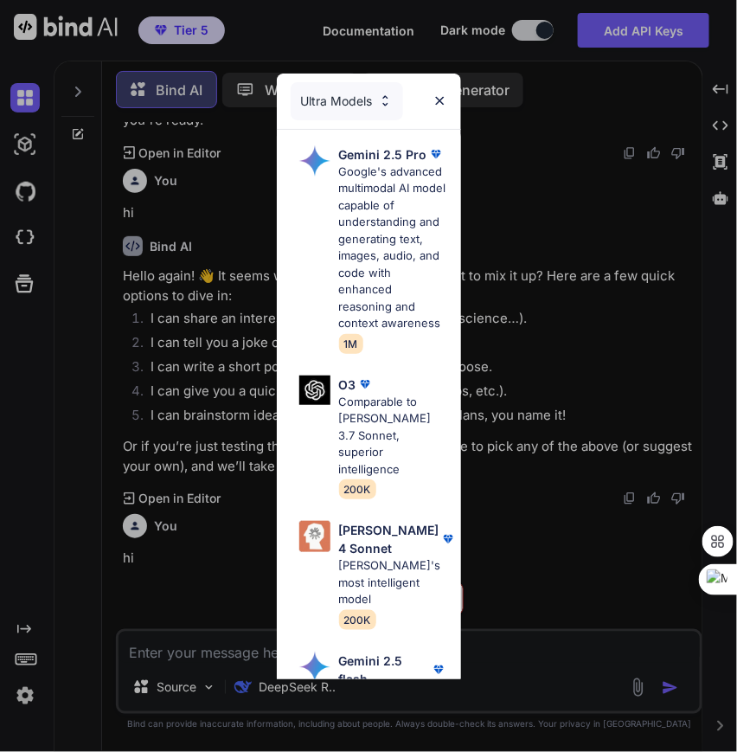
click at [335, 91] on div "Ultra Models" at bounding box center [347, 101] width 112 height 38
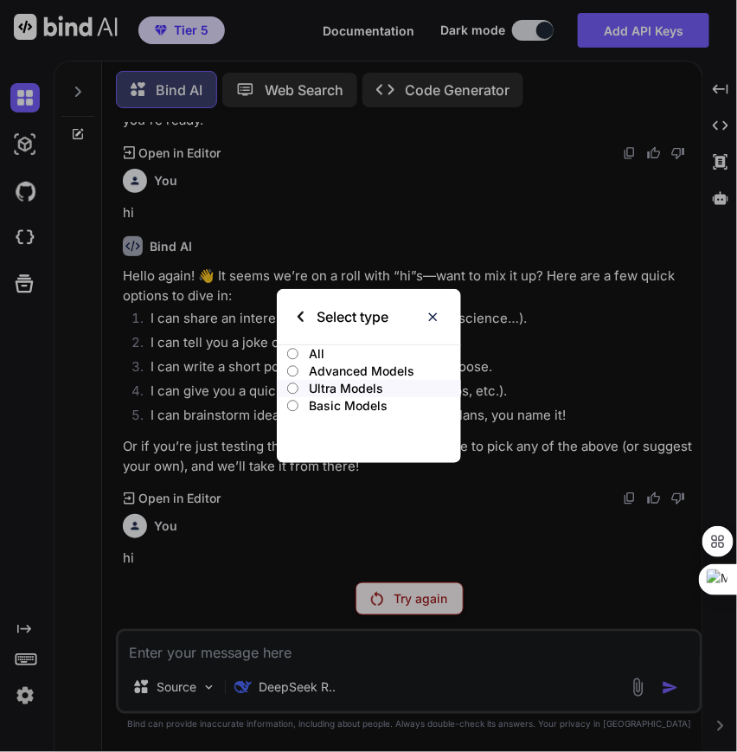
click at [312, 351] on p "All" at bounding box center [384, 353] width 151 height 17
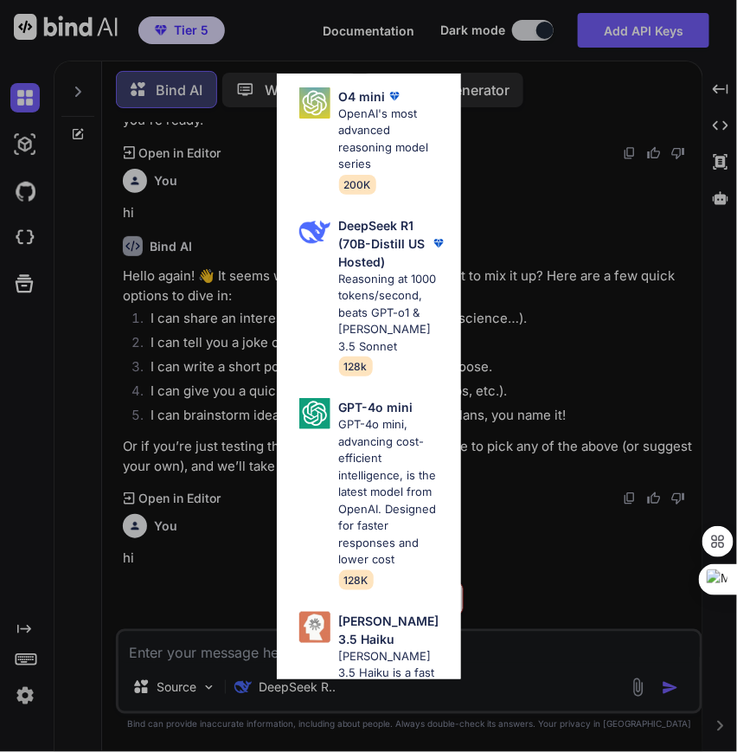
scroll to position [259, 0]
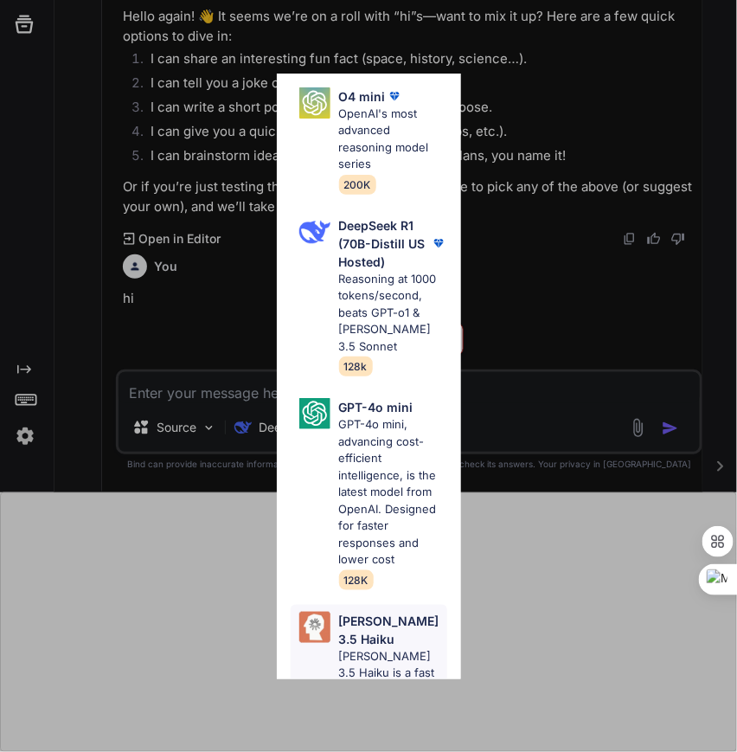
click at [372, 648] on p "[PERSON_NAME] 3.5 Haiku is a fast and efficient AI model, excelling in code gen…" at bounding box center [393, 707] width 108 height 119
type textarea "x"
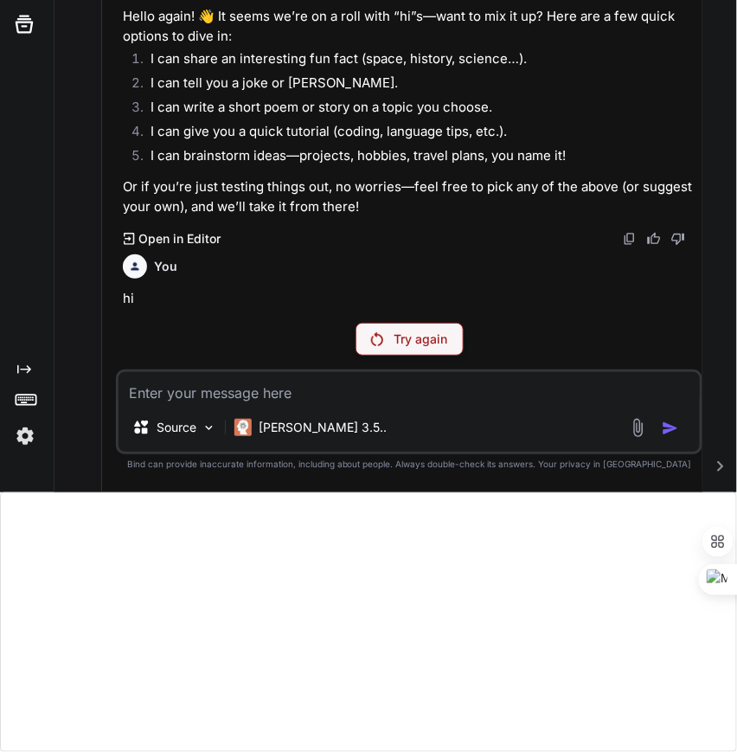
click at [375, 393] on textarea at bounding box center [409, 387] width 581 height 31
type textarea "h"
type textarea "x"
type textarea "hi"
type textarea "x"
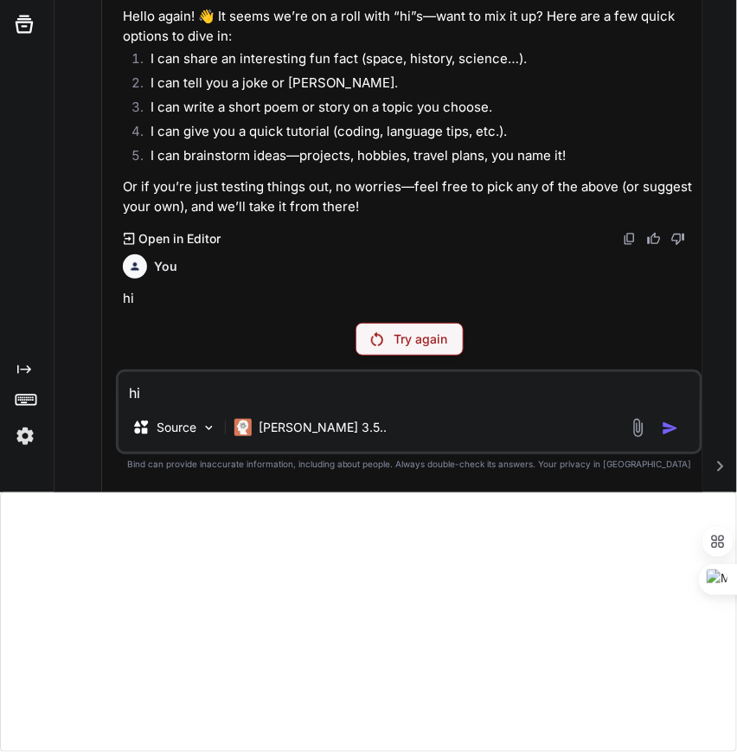
type textarea "hi"
type textarea "x"
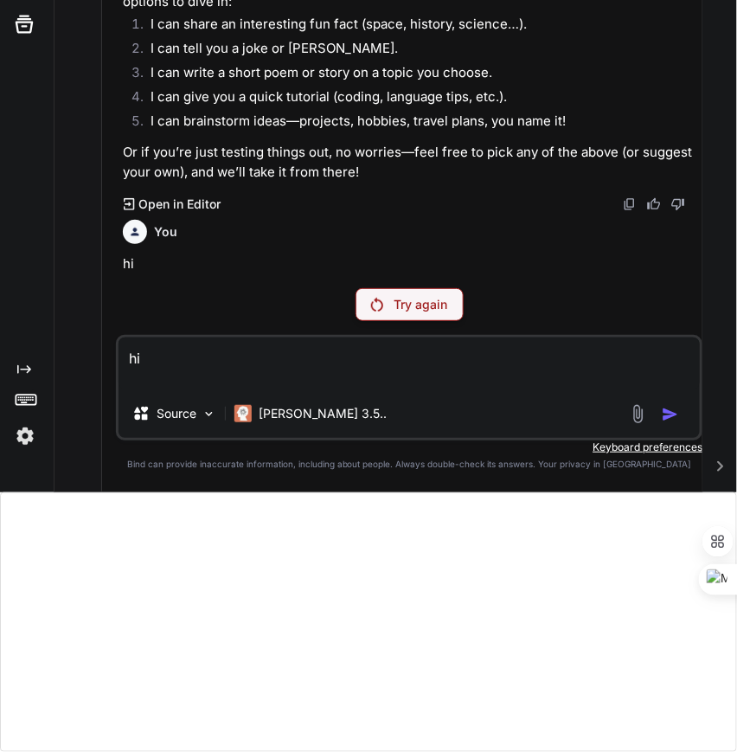
type textarea "hi"
click at [400, 312] on p "Try again" at bounding box center [421, 304] width 54 height 17
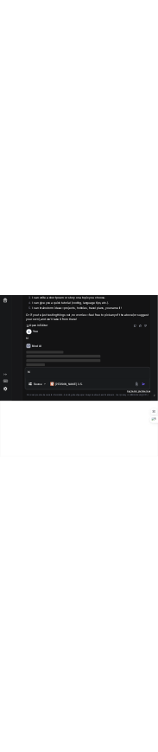
scroll to position [1484, 0]
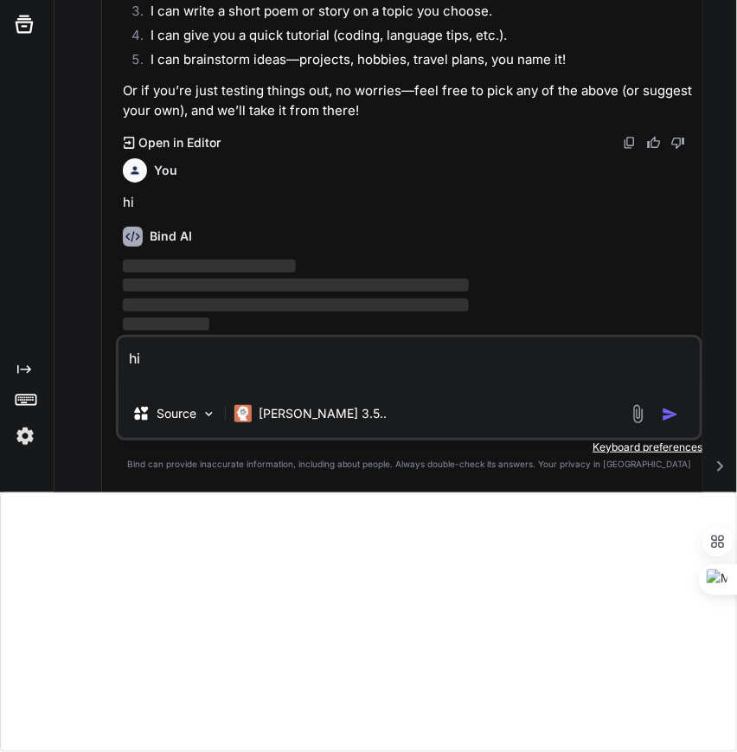
click at [525, 369] on textarea "hi" at bounding box center [409, 363] width 581 height 52
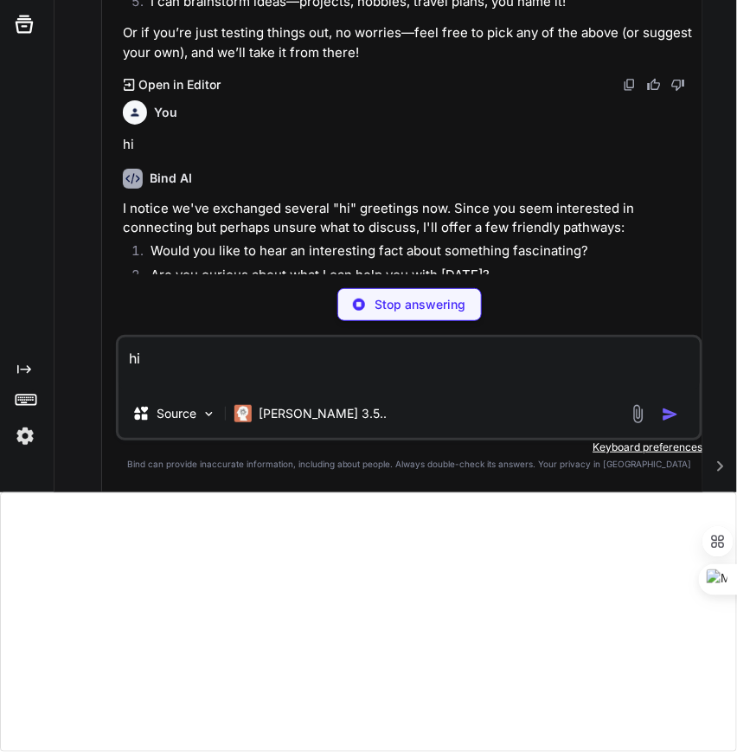
type textarea "x"
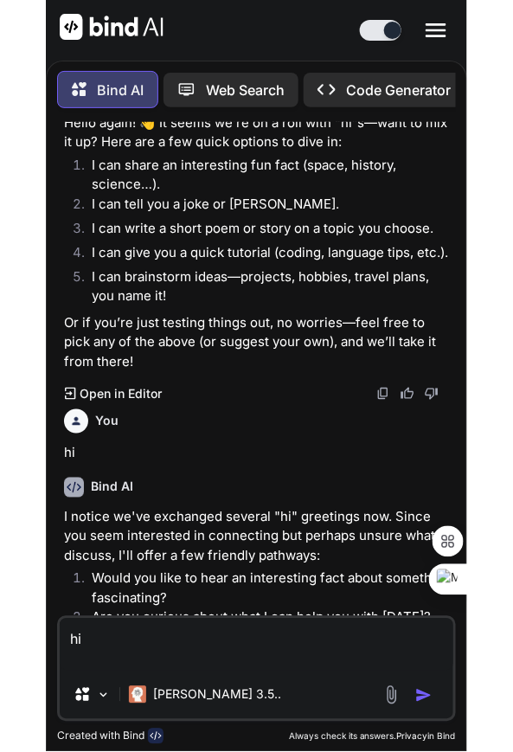
scroll to position [1562, 0]
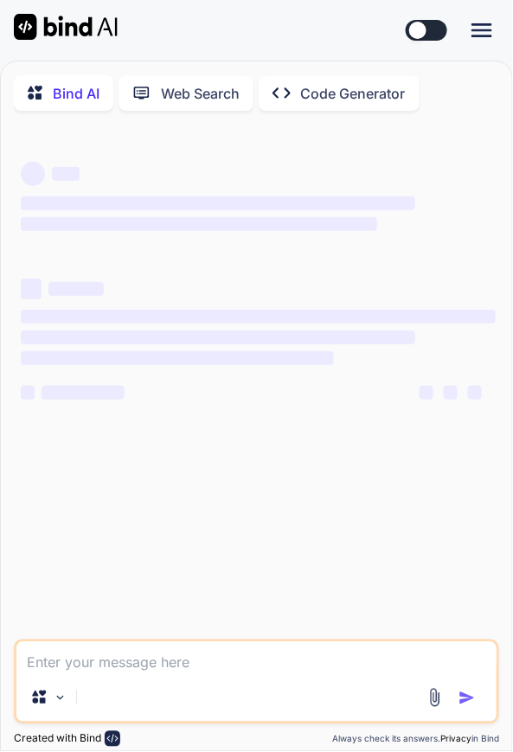
type textarea "x"
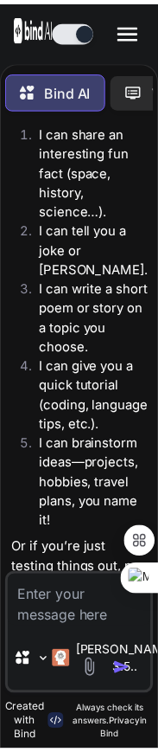
scroll to position [2834, 0]
